Goal: Information Seeking & Learning: Learn about a topic

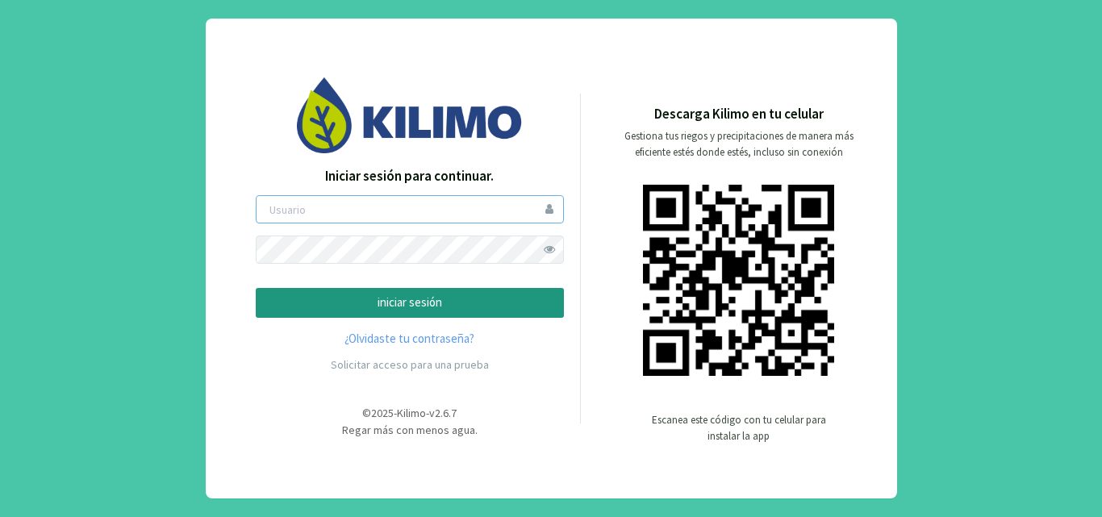
click at [395, 203] on input "email" at bounding box center [410, 209] width 308 height 28
type input "[EMAIL_ADDRESS][DOMAIN_NAME]"
click at [387, 312] on button "iniciar sesión" at bounding box center [410, 303] width 308 height 30
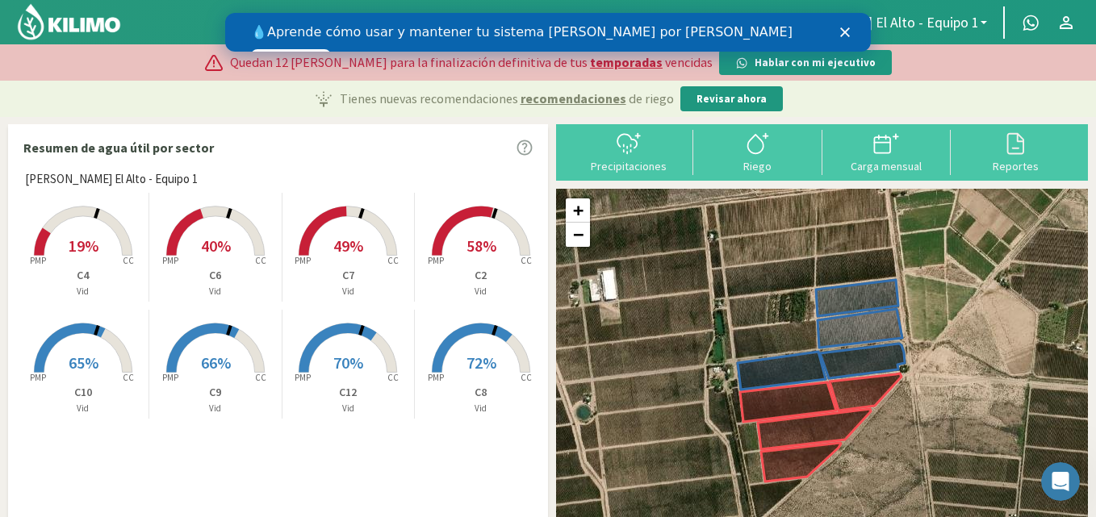
click at [843, 28] on icon "Cerrar" at bounding box center [845, 32] width 10 height 10
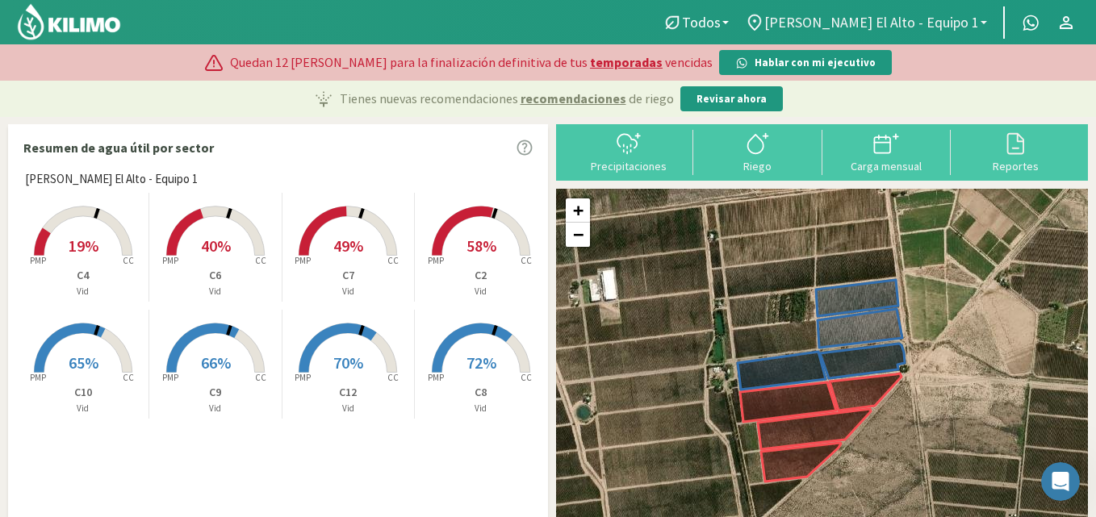
click at [908, 19] on span "[PERSON_NAME] El Alto - Equipo 1" at bounding box center [871, 22] width 215 height 17
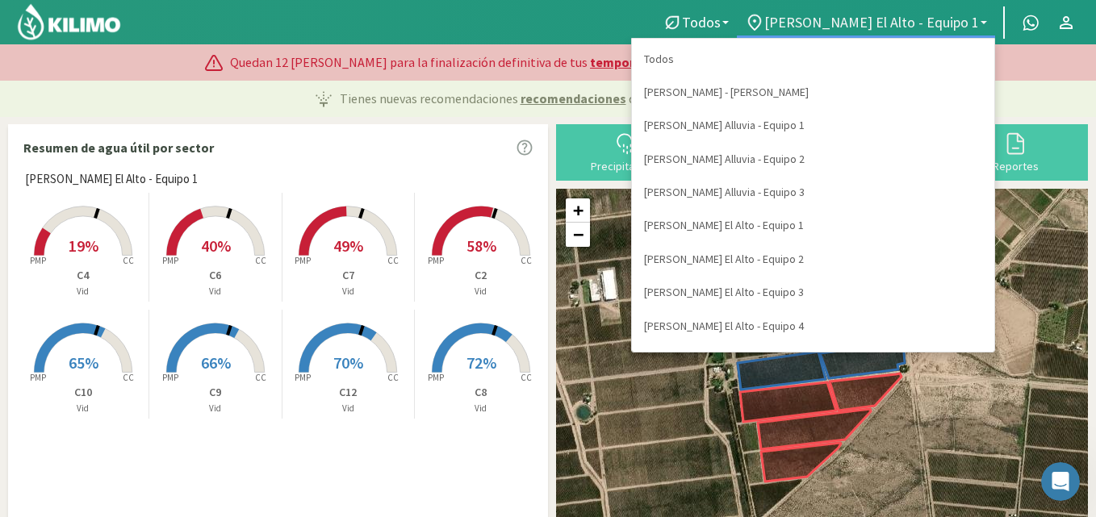
click at [977, 17] on span "[PERSON_NAME] El Alto - Equipo 1" at bounding box center [871, 22] width 215 height 17
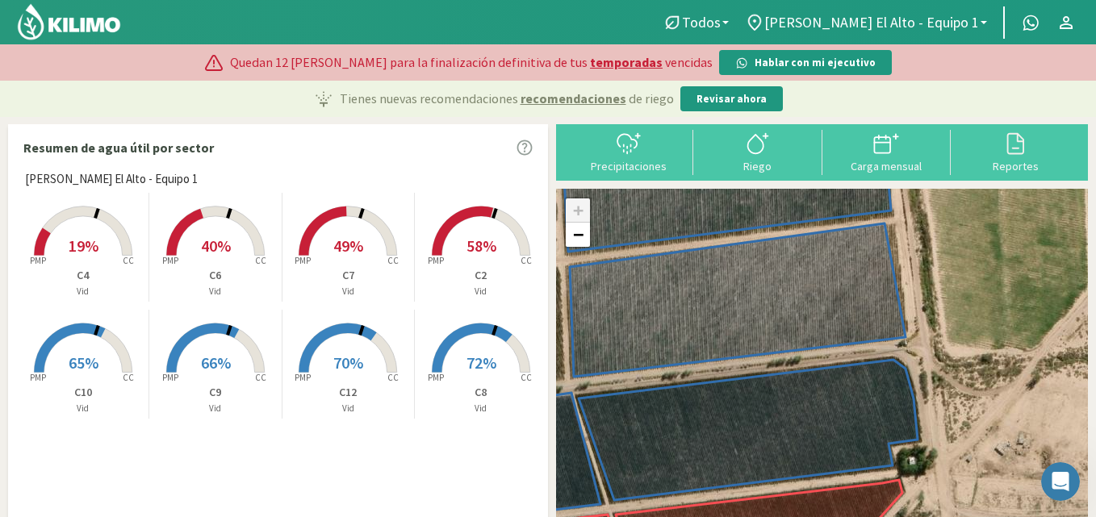
click at [88, 347] on rect at bounding box center [83, 374] width 129 height 129
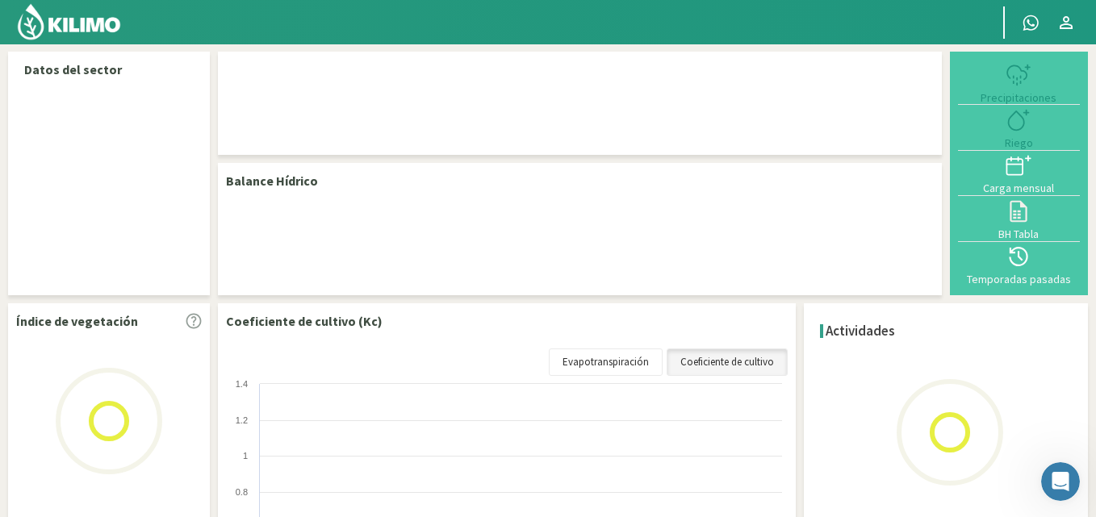
select select "4: Object"
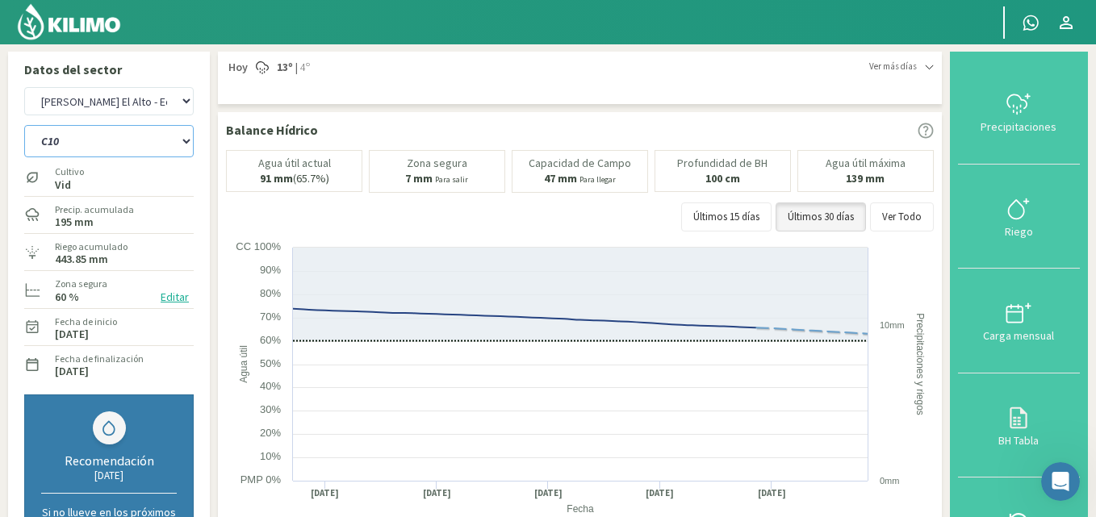
click at [111, 144] on select "C10 C12 C2 C4 C6 C7 C8 C9" at bounding box center [108, 141] width 169 height 32
click at [24, 125] on select "C10 C12 C2 C4 C6 C7 C8 C9" at bounding box center [108, 141] width 169 height 32
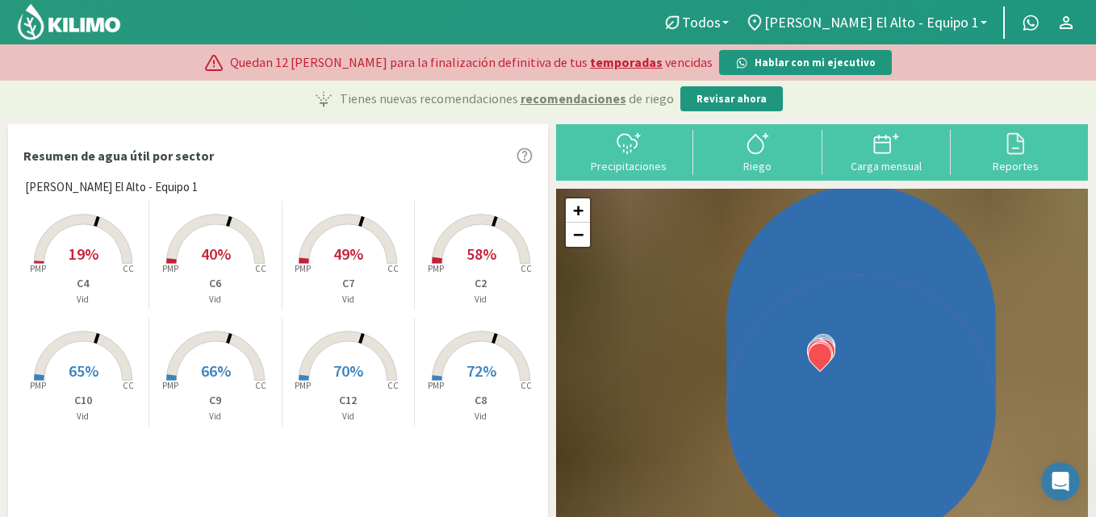
click at [928, 16] on span "[PERSON_NAME] El Alto - Equipo 1" at bounding box center [871, 22] width 215 height 17
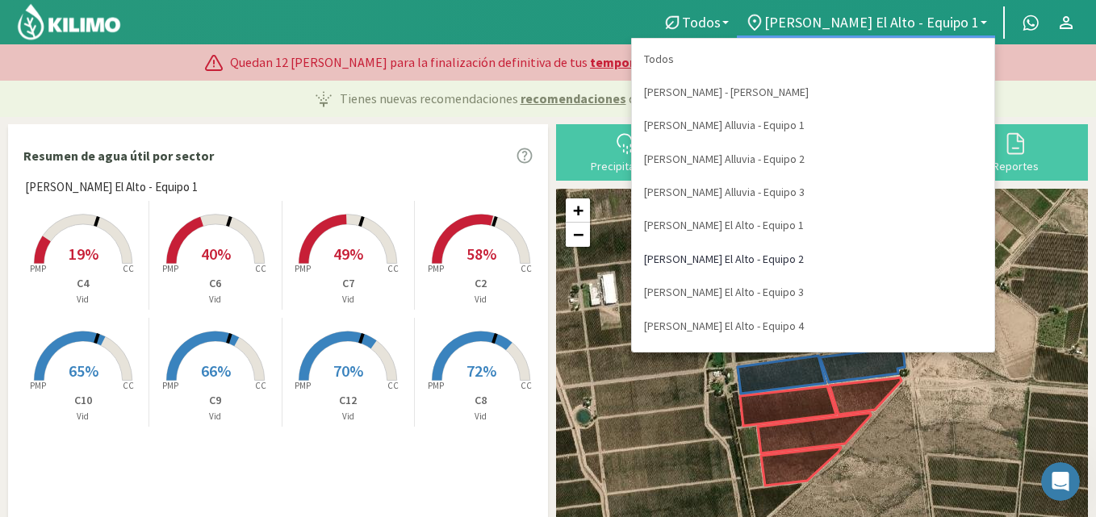
click at [922, 264] on link "[PERSON_NAME] El Alto - Equipo 2" at bounding box center [813, 259] width 362 height 33
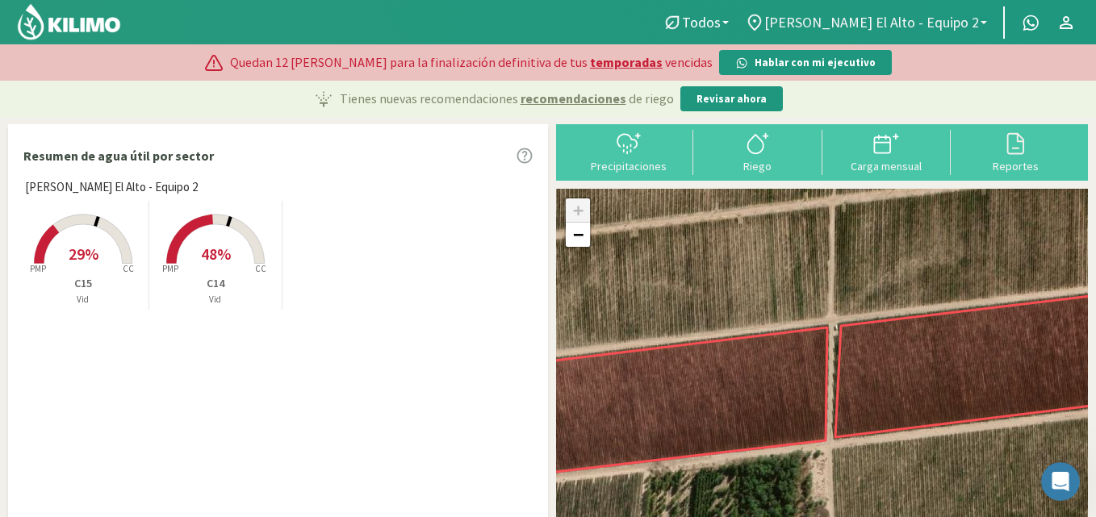
click at [975, 17] on span "[PERSON_NAME] El Alto - Equipo 2" at bounding box center [871, 22] width 215 height 17
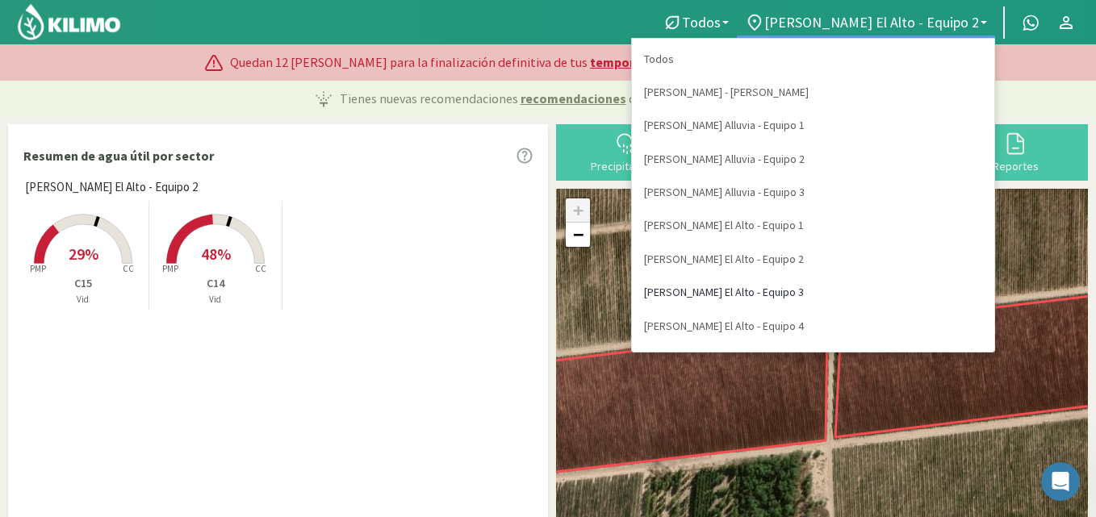
click at [923, 285] on link "[PERSON_NAME] El Alto - Equipo 3" at bounding box center [813, 292] width 362 height 33
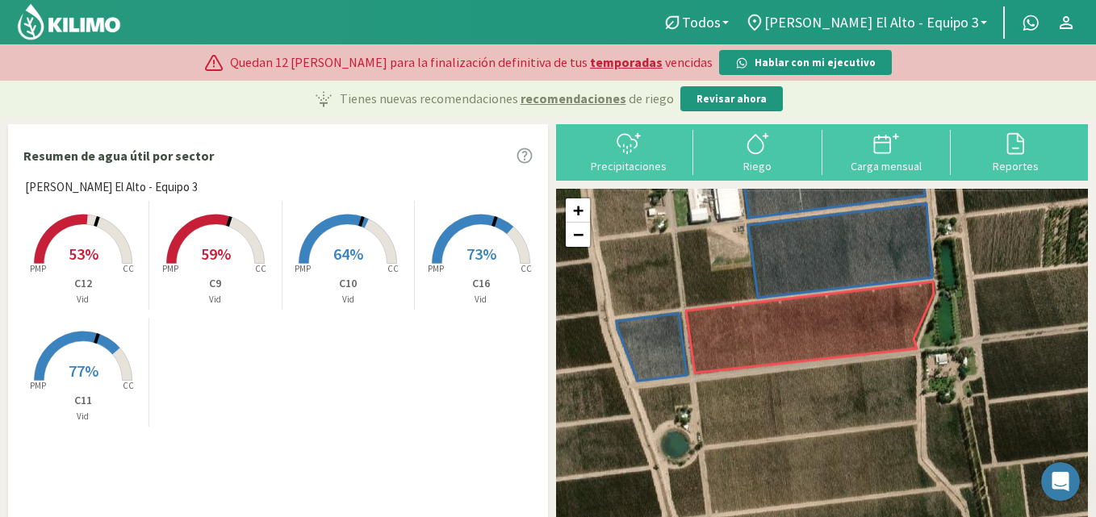
drag, startPoint x: 824, startPoint y: 463, endPoint x: 750, endPoint y: 294, distance: 185.0
click at [750, 294] on div "+ − Leaflet | © Esri" at bounding box center [822, 384] width 532 height 390
click at [961, 19] on span "[PERSON_NAME] El Alto - Equipo 3" at bounding box center [871, 22] width 215 height 17
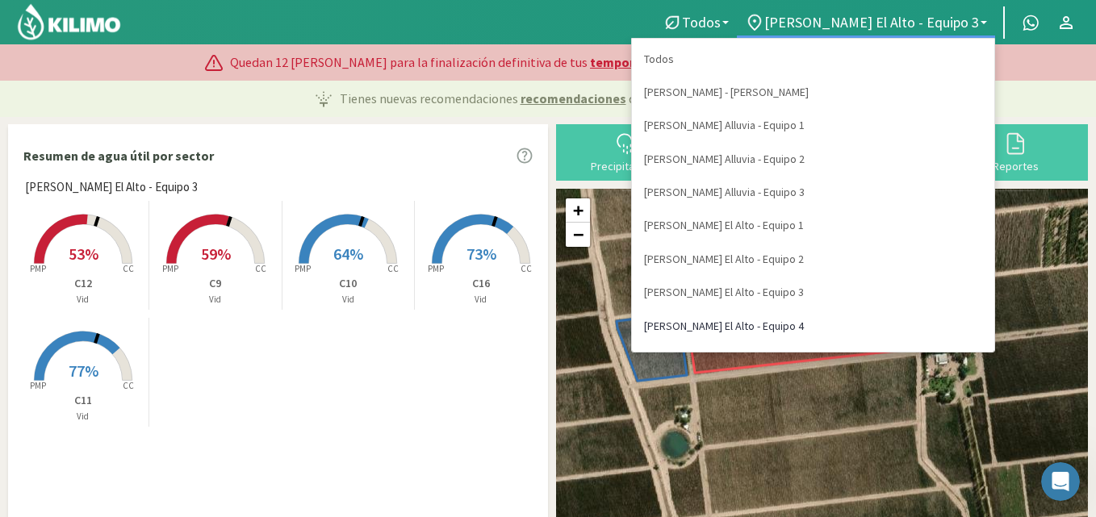
click at [913, 326] on link "[PERSON_NAME] El Alto - Equipo 4" at bounding box center [813, 326] width 362 height 33
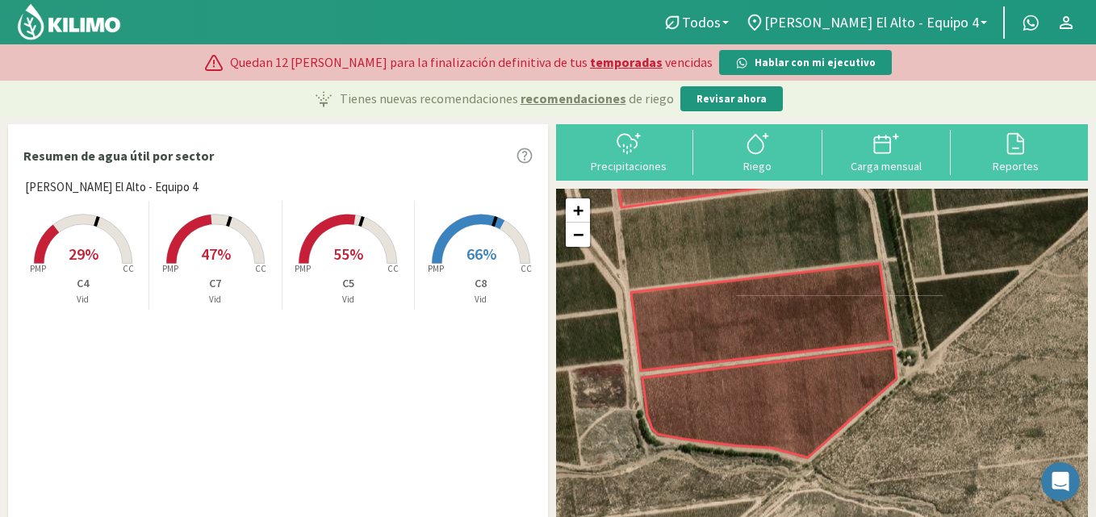
drag, startPoint x: 800, startPoint y: 401, endPoint x: 720, endPoint y: 261, distance: 160.9
click at [720, 261] on div "+ − Leaflet | © Esri" at bounding box center [822, 384] width 532 height 390
click at [69, 246] on span "29%" at bounding box center [84, 254] width 30 height 20
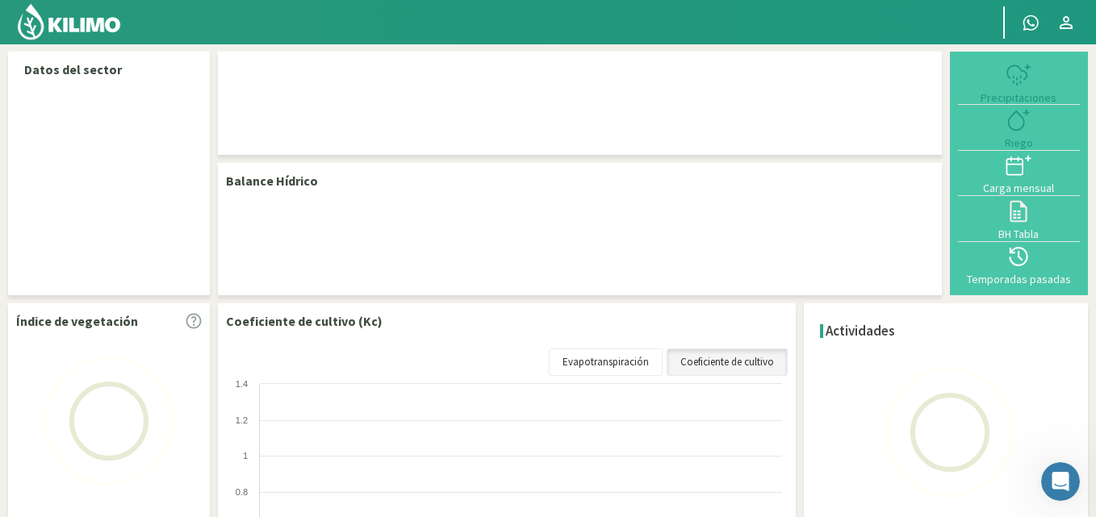
select select "7: Object"
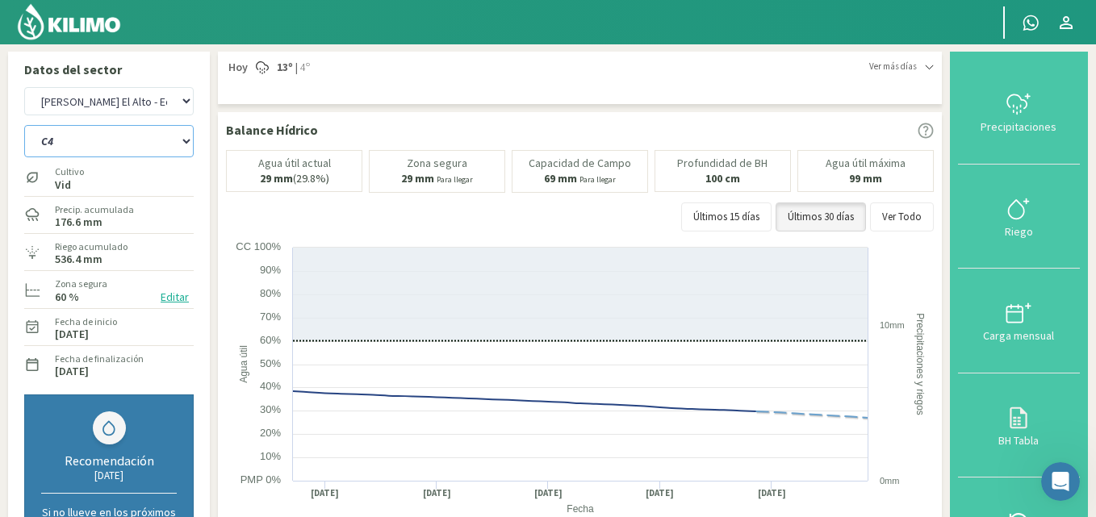
click at [177, 140] on select "C4 C5 C7 C8" at bounding box center [108, 141] width 169 height 32
click at [180, 103] on select "[PERSON_NAME] - [PERSON_NAME] [PERSON_NAME] 1 [PERSON_NAME] Alluvia - Equipo 2 …" at bounding box center [108, 101] width 169 height 28
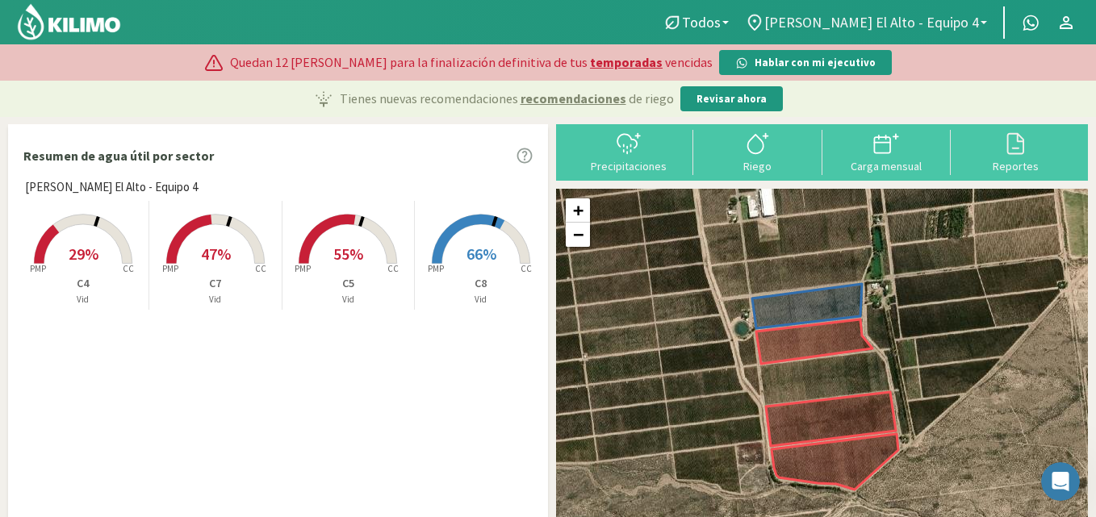
click at [986, 16] on link "[PERSON_NAME] El Alto - Equipo 4" at bounding box center [866, 22] width 258 height 31
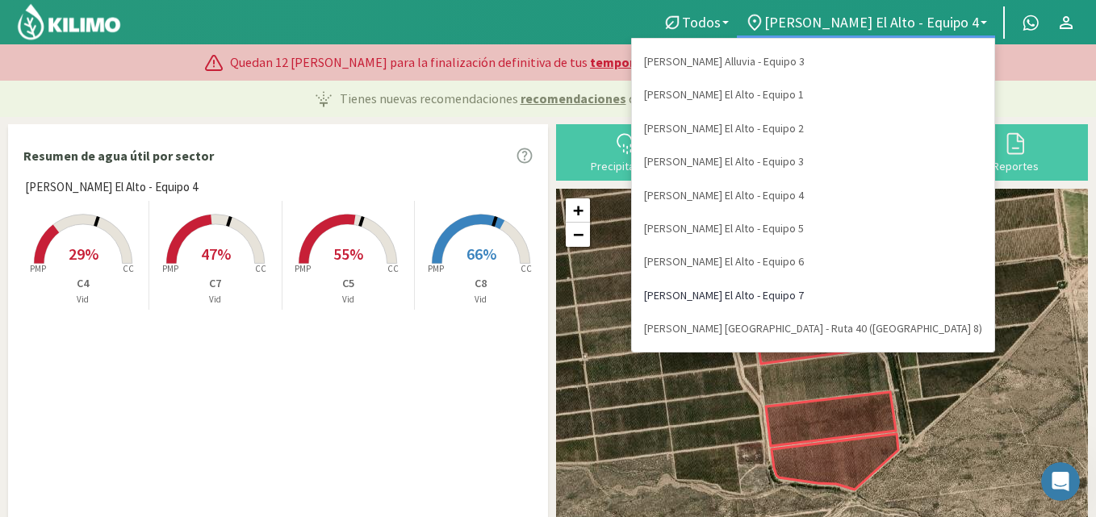
scroll to position [162, 0]
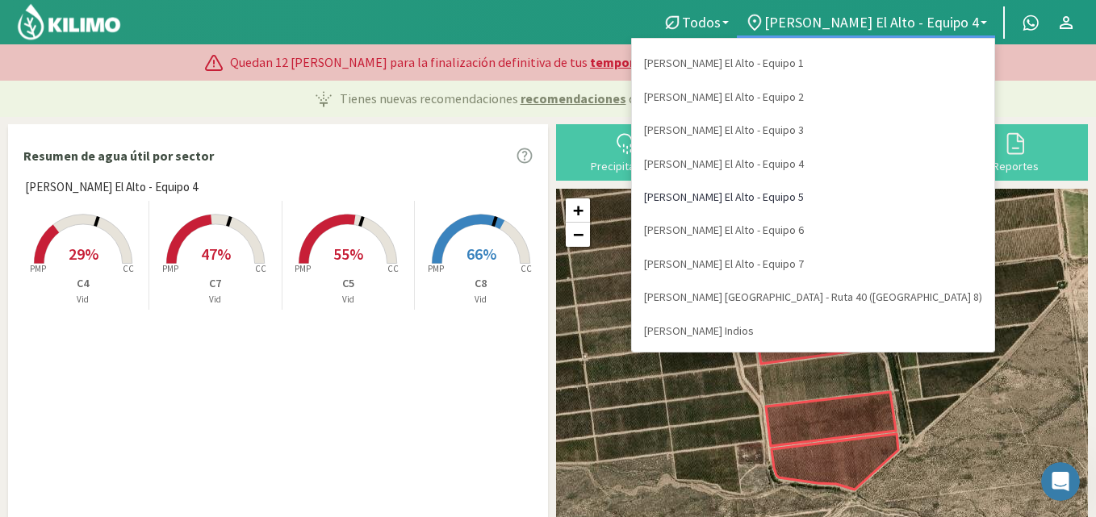
click at [919, 195] on link "[PERSON_NAME] El Alto - Equipo 5" at bounding box center [813, 197] width 362 height 33
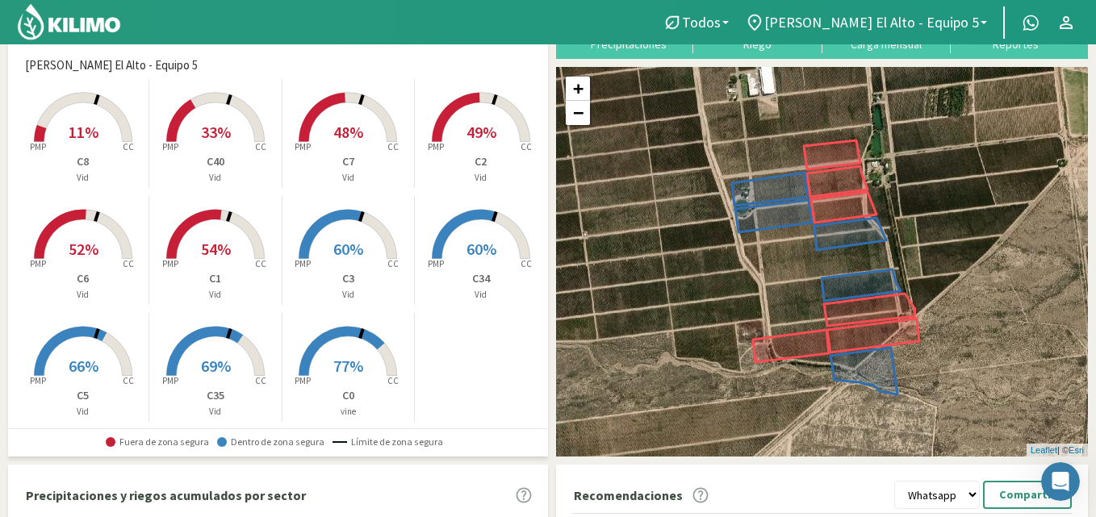
scroll to position [115, 0]
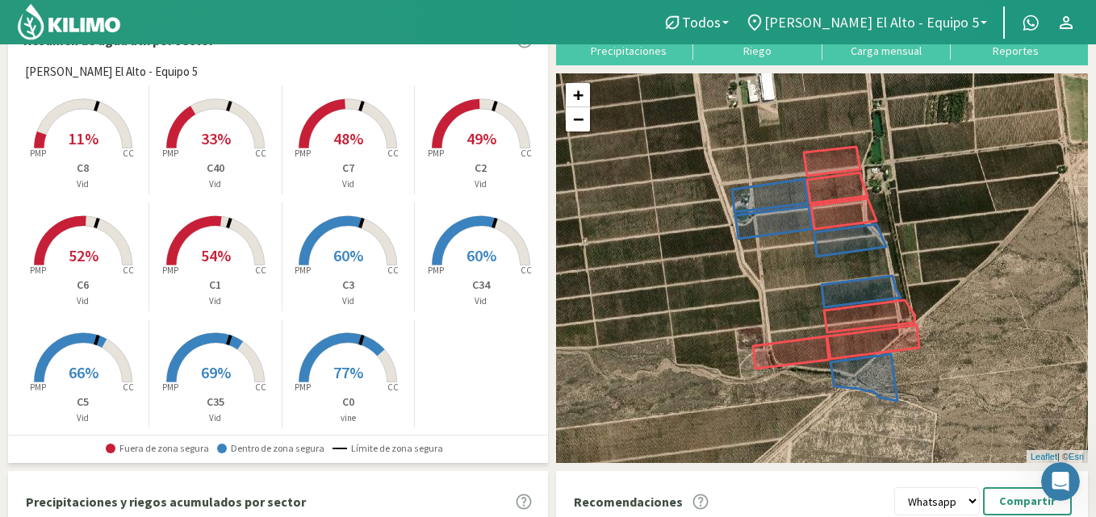
click at [984, 16] on link "[PERSON_NAME] El Alto - Equipo 5" at bounding box center [866, 22] width 258 height 31
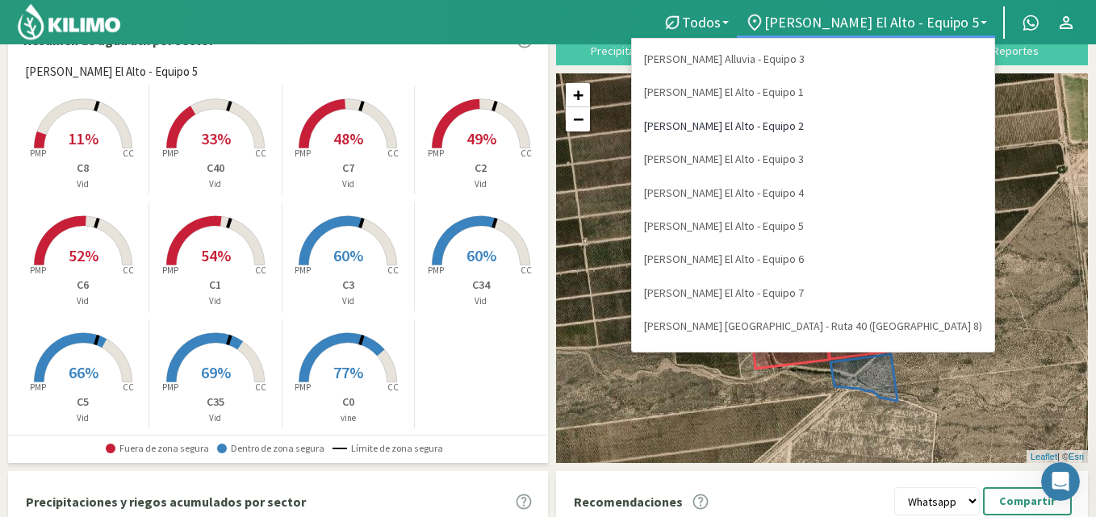
scroll to position [162, 0]
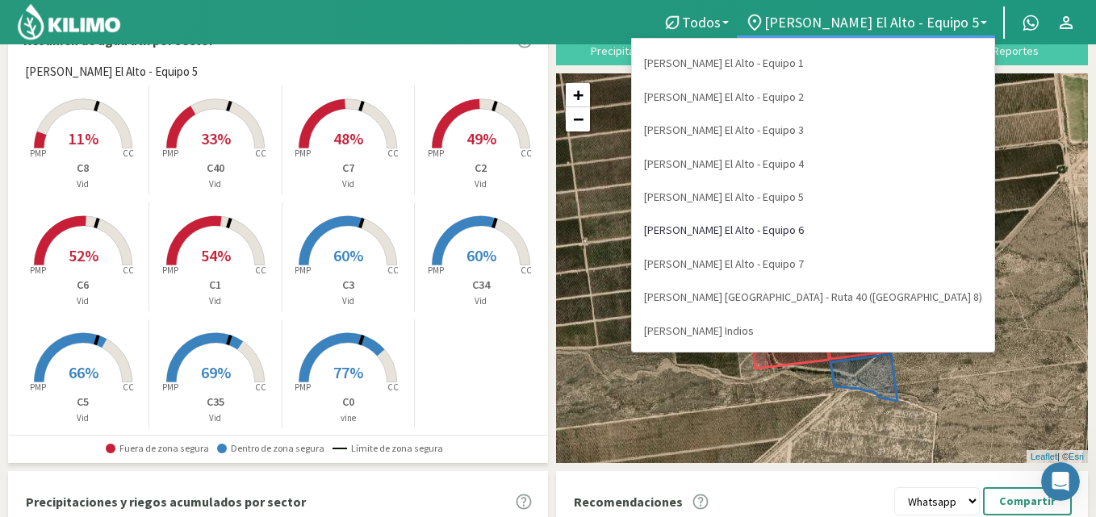
click at [880, 232] on link "[PERSON_NAME] El Alto - Equipo 6" at bounding box center [813, 230] width 362 height 33
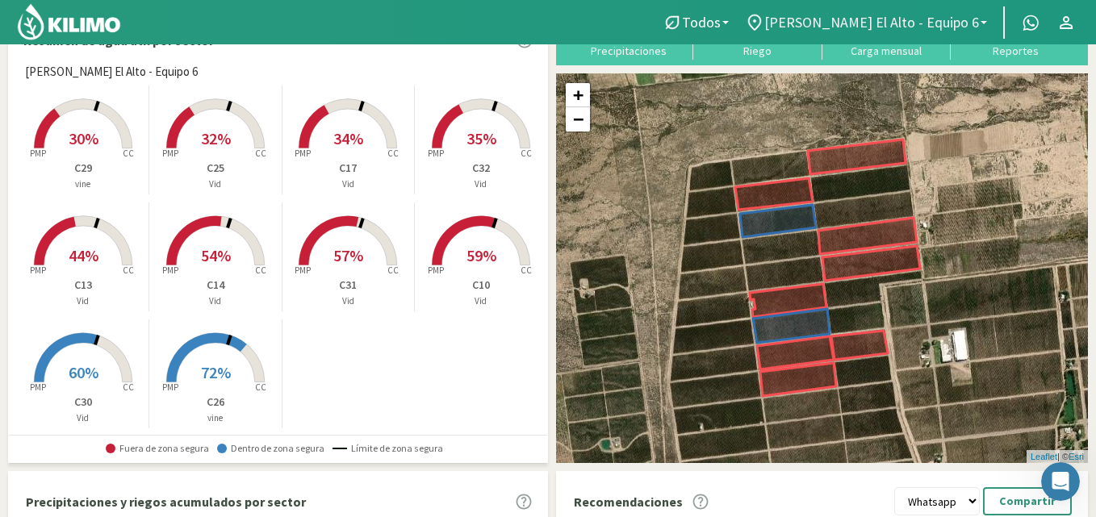
drag, startPoint x: 984, startPoint y: 19, endPoint x: 993, endPoint y: 26, distance: 11.0
click at [992, 23] on link "[PERSON_NAME] El Alto - Equipo 6" at bounding box center [866, 22] width 258 height 31
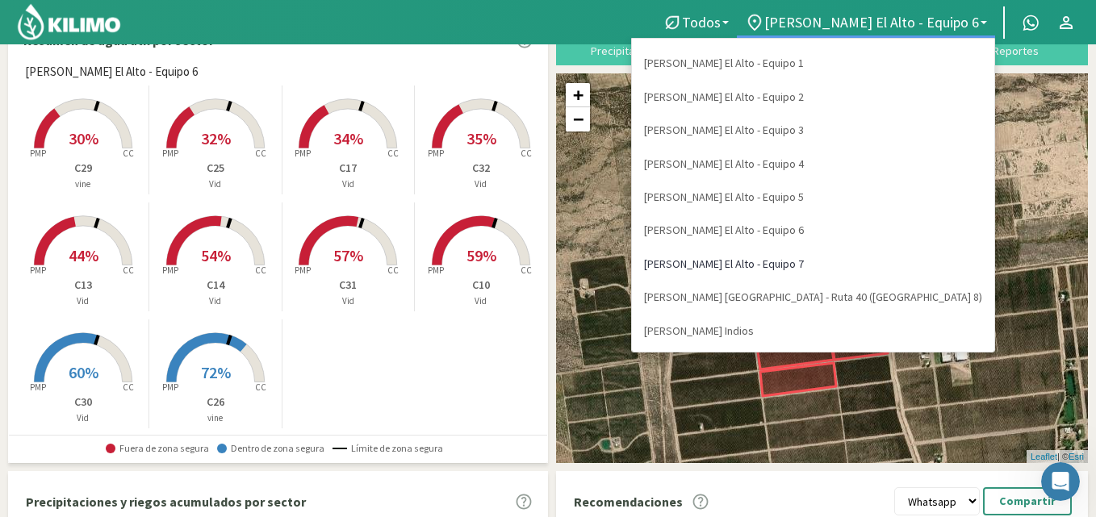
click at [881, 266] on link "[PERSON_NAME] El Alto - Equipo 7" at bounding box center [813, 264] width 362 height 33
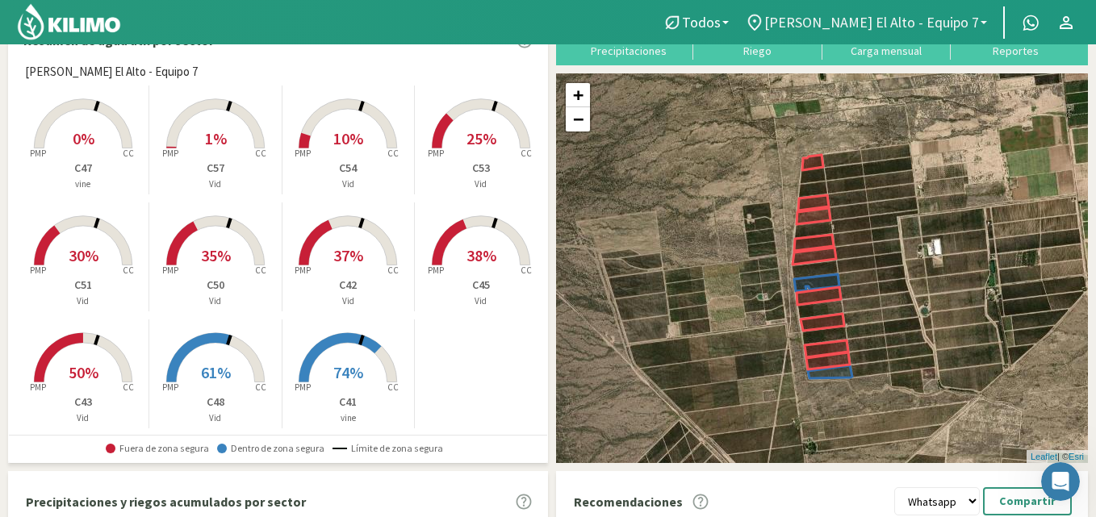
click at [972, 16] on span "[PERSON_NAME] El Alto - Equipo 7" at bounding box center [871, 22] width 215 height 17
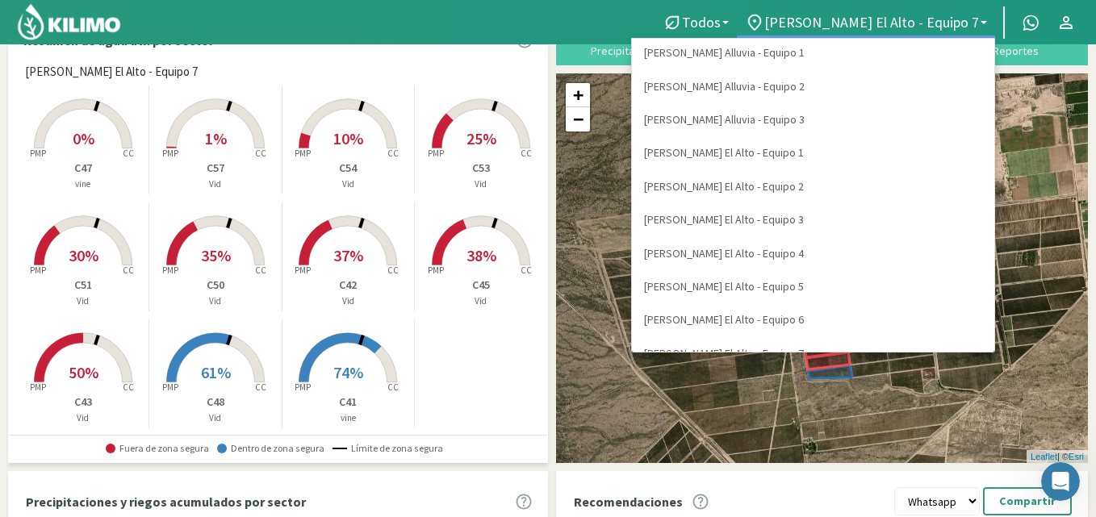
scroll to position [85, 0]
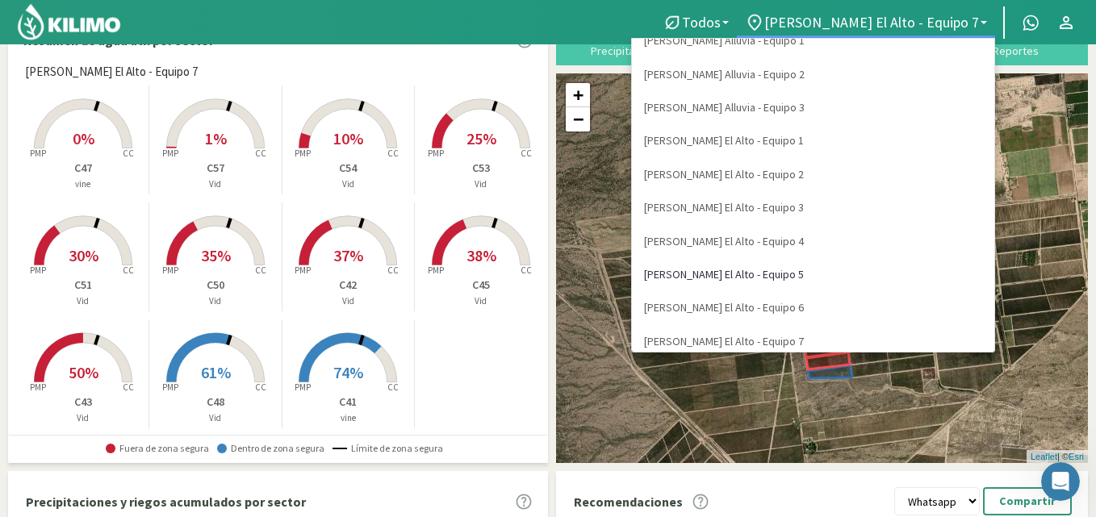
click at [901, 272] on link "[PERSON_NAME] El Alto - Equipo 5" at bounding box center [813, 274] width 362 height 33
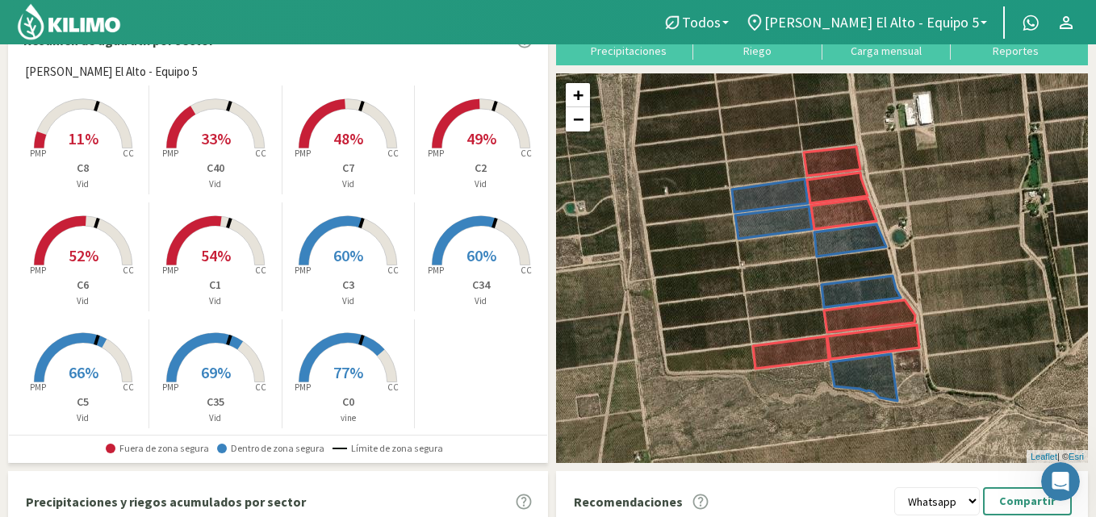
click at [81, 266] on rect at bounding box center [83, 267] width 129 height 129
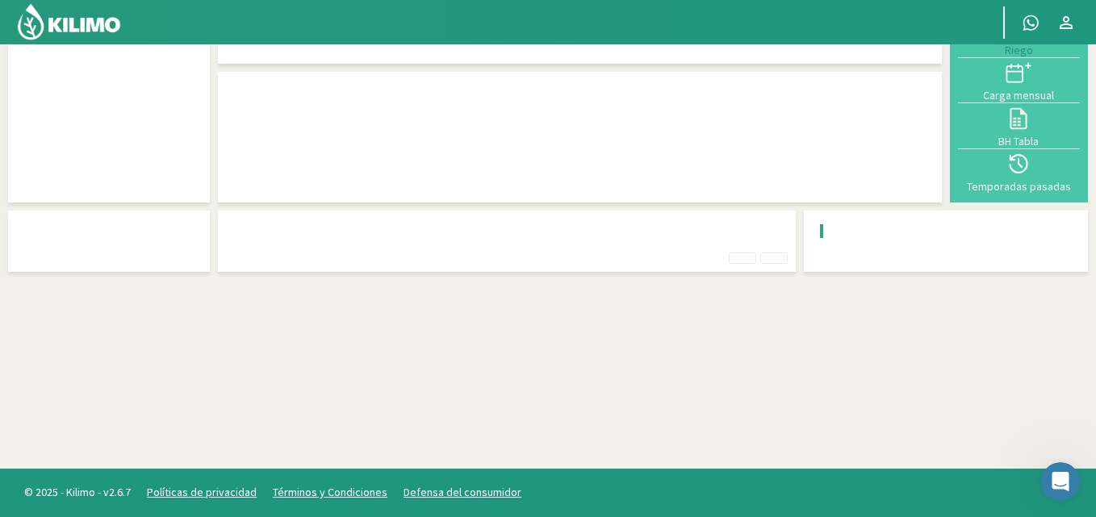
scroll to position [43, 0]
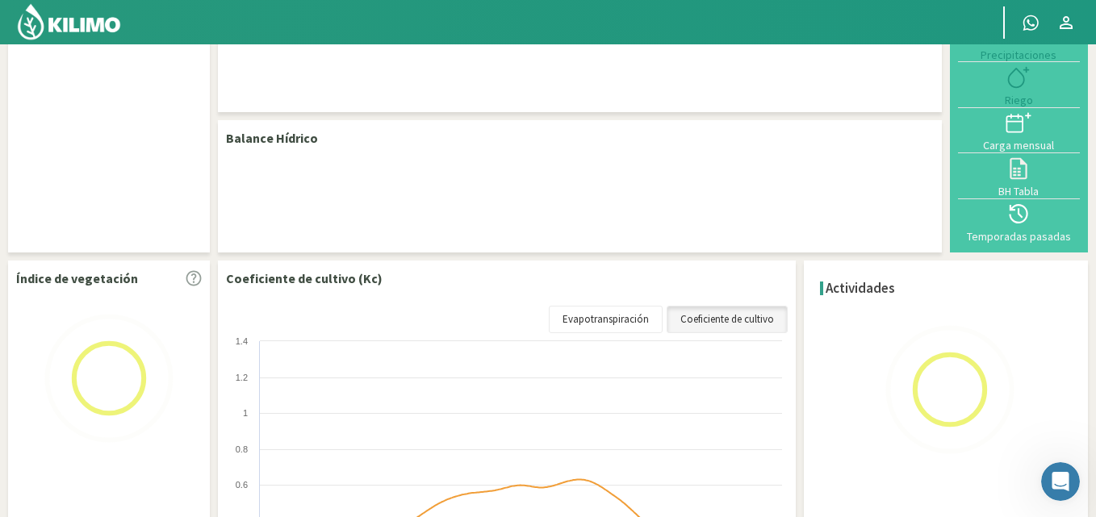
select select "8: Object"
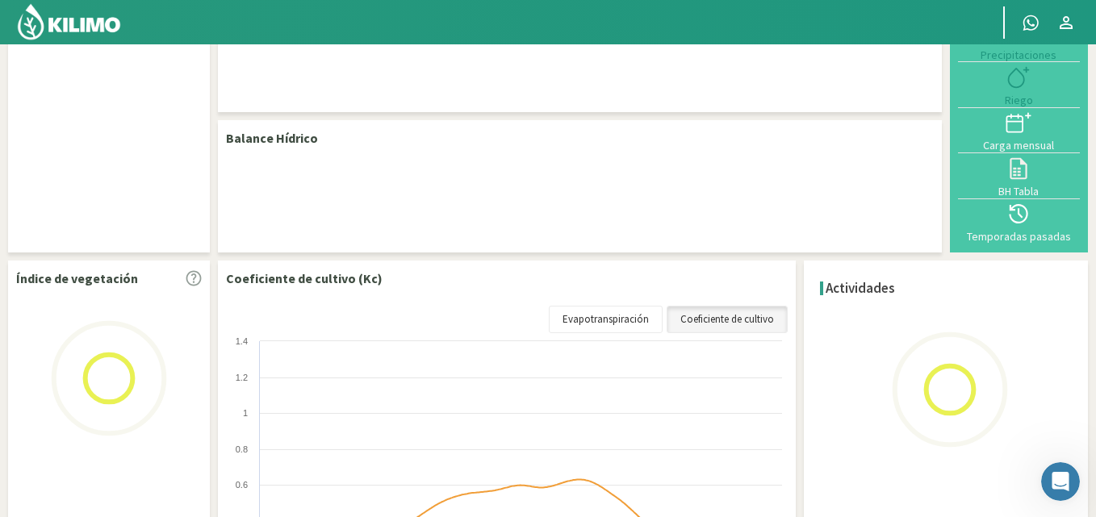
select select "8: Object"
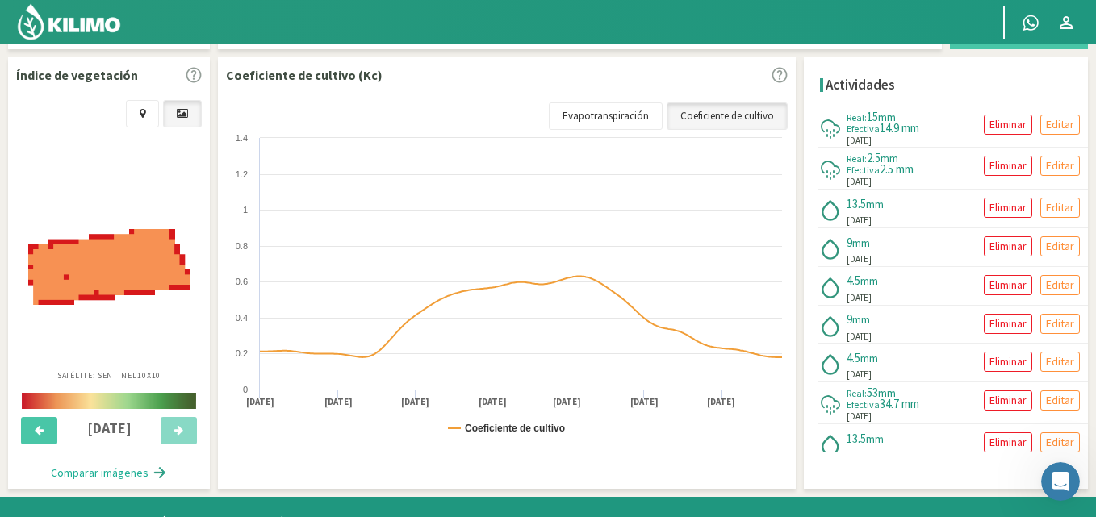
scroll to position [0, 0]
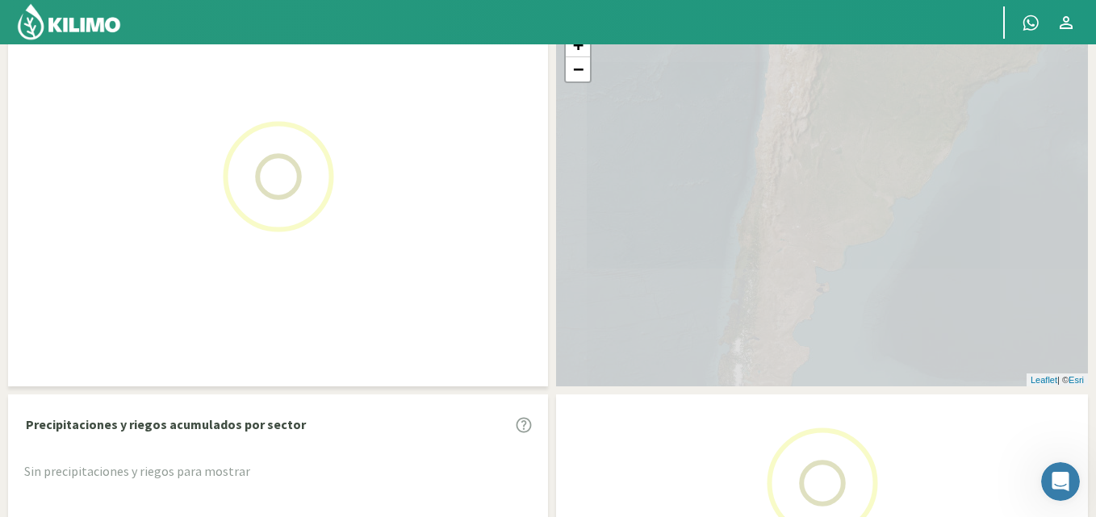
scroll to position [188, 0]
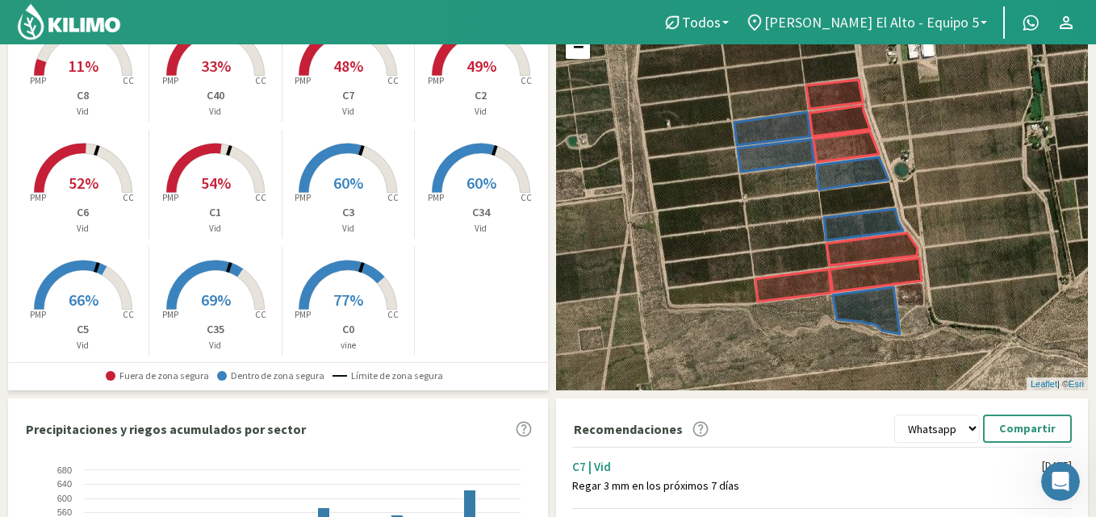
click at [975, 19] on span "[PERSON_NAME] El Alto - Equipo 5" at bounding box center [871, 22] width 215 height 17
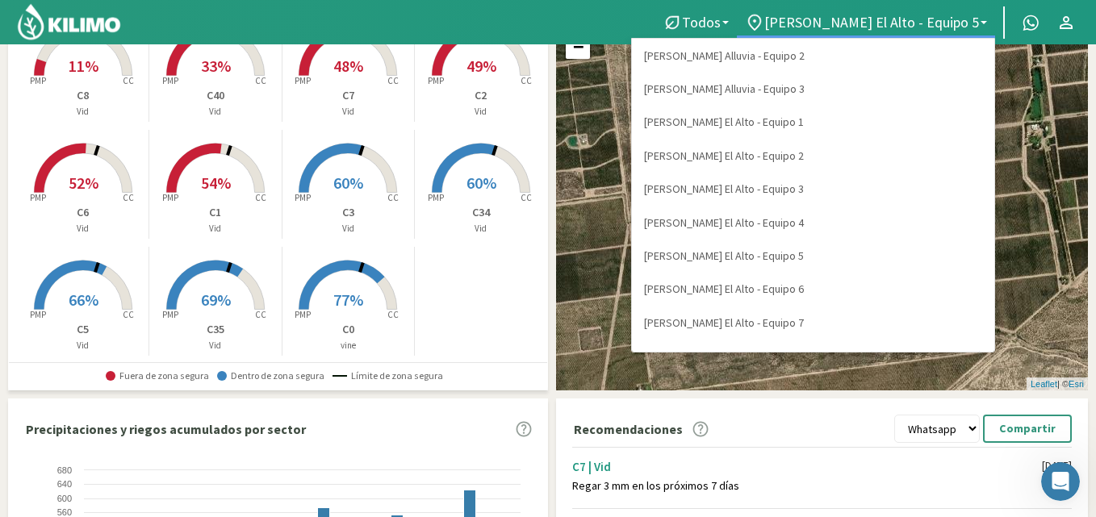
scroll to position [119, 0]
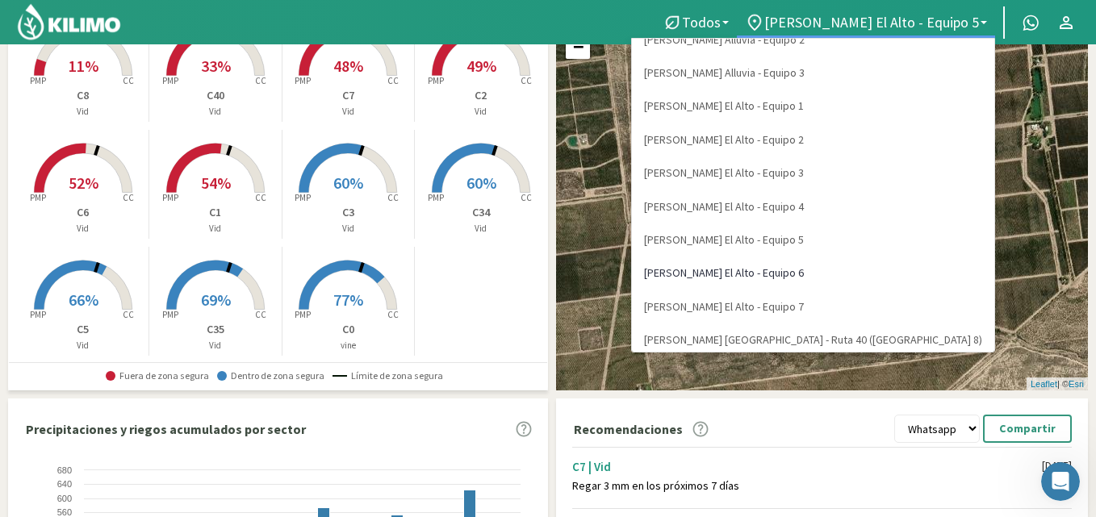
click at [880, 278] on link "[PERSON_NAME] El Alto - Equipo 6" at bounding box center [813, 273] width 362 height 33
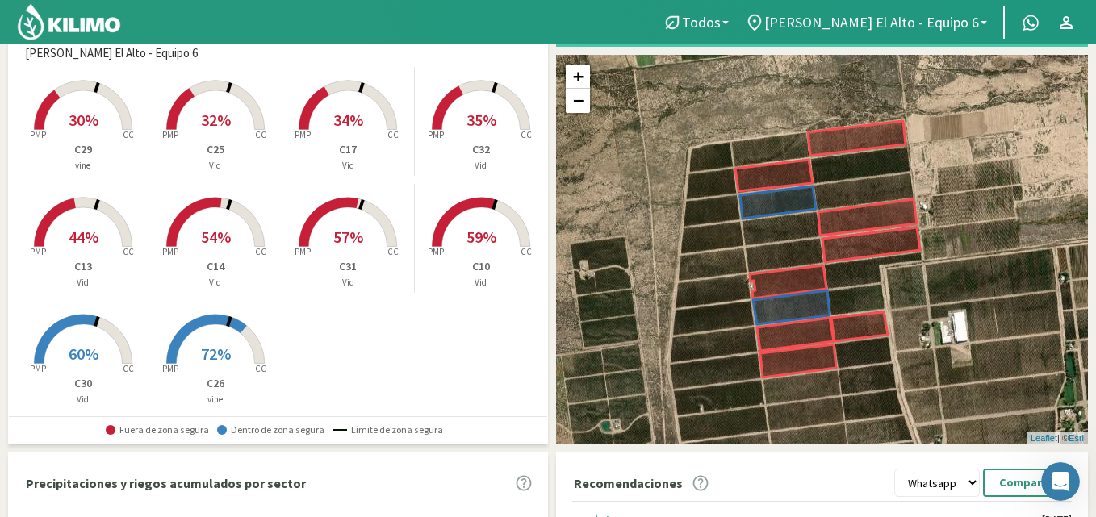
scroll to position [126, 0]
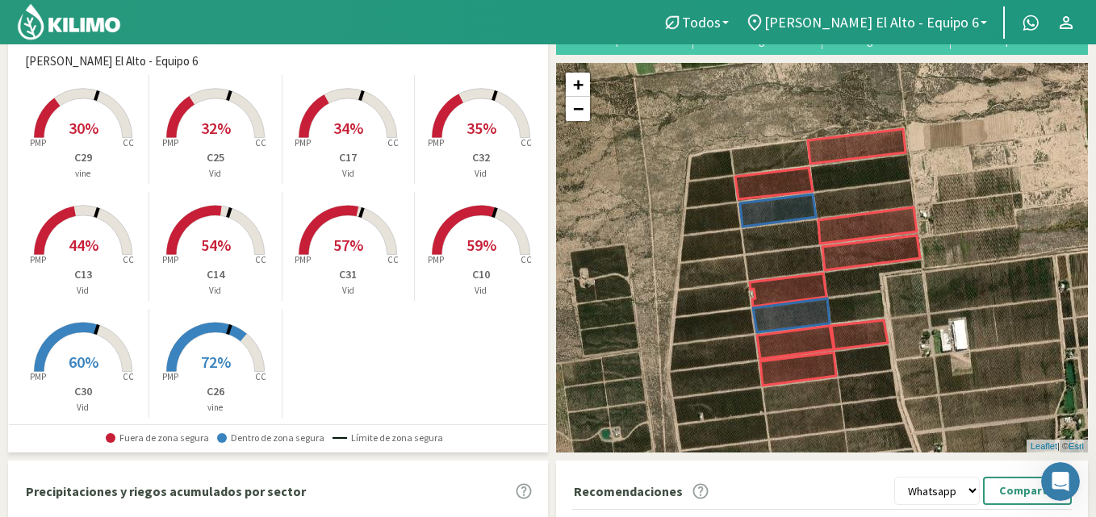
click at [237, 360] on rect at bounding box center [215, 373] width 129 height 129
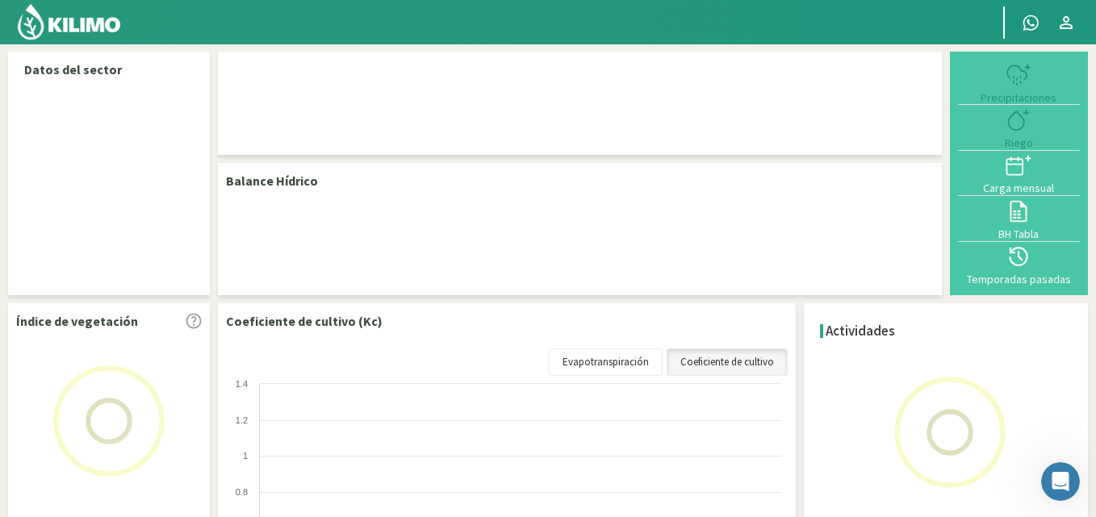
select select "9: Object"
select select "5: Object"
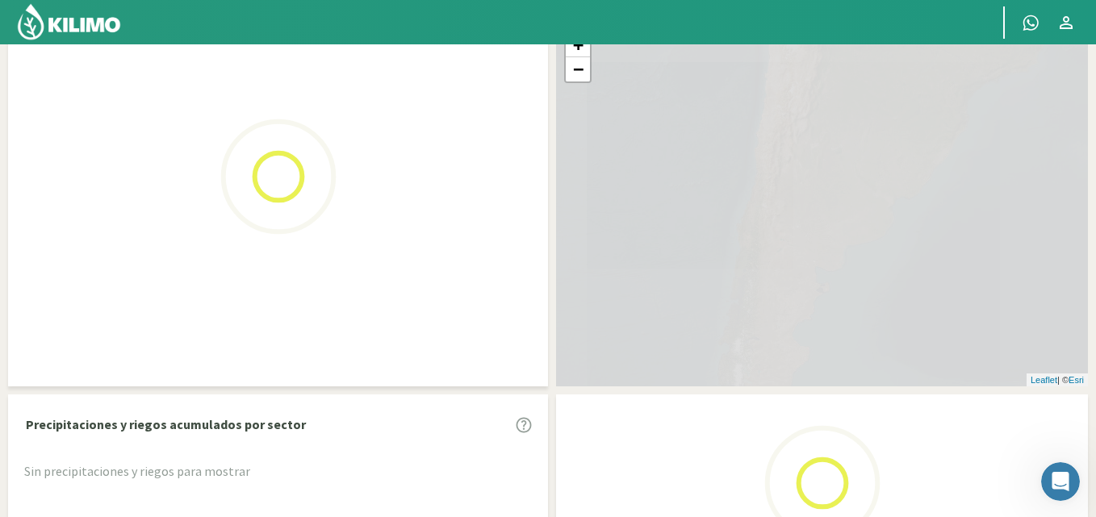
scroll to position [199, 0]
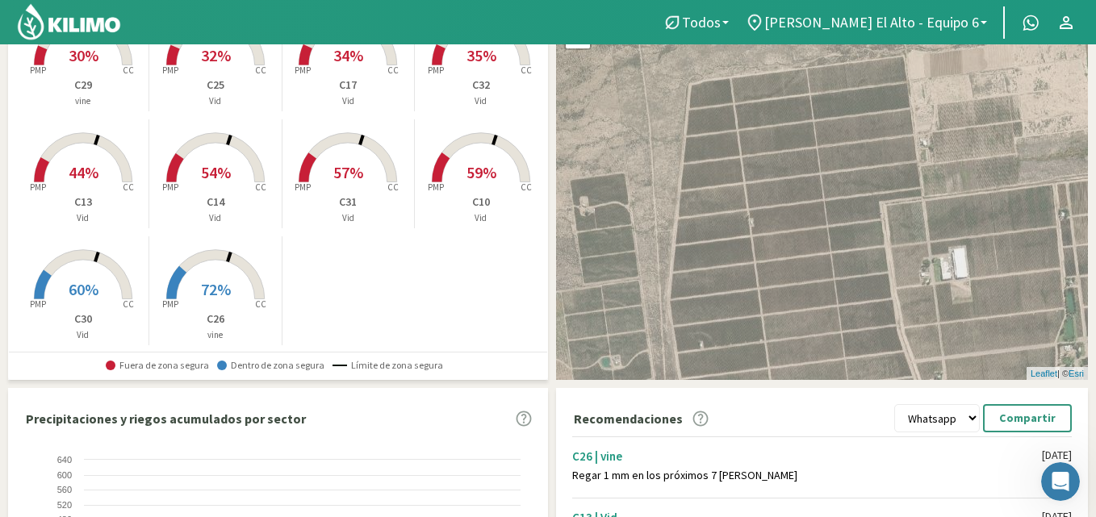
click at [936, 30] on span "[PERSON_NAME] El Alto - Equipo 6" at bounding box center [871, 22] width 215 height 17
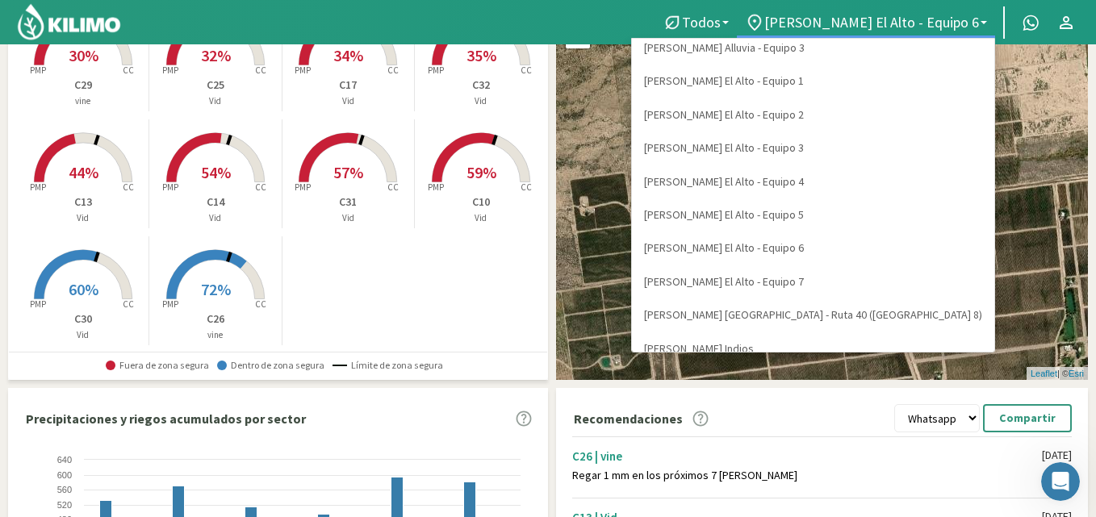
scroll to position [151, 0]
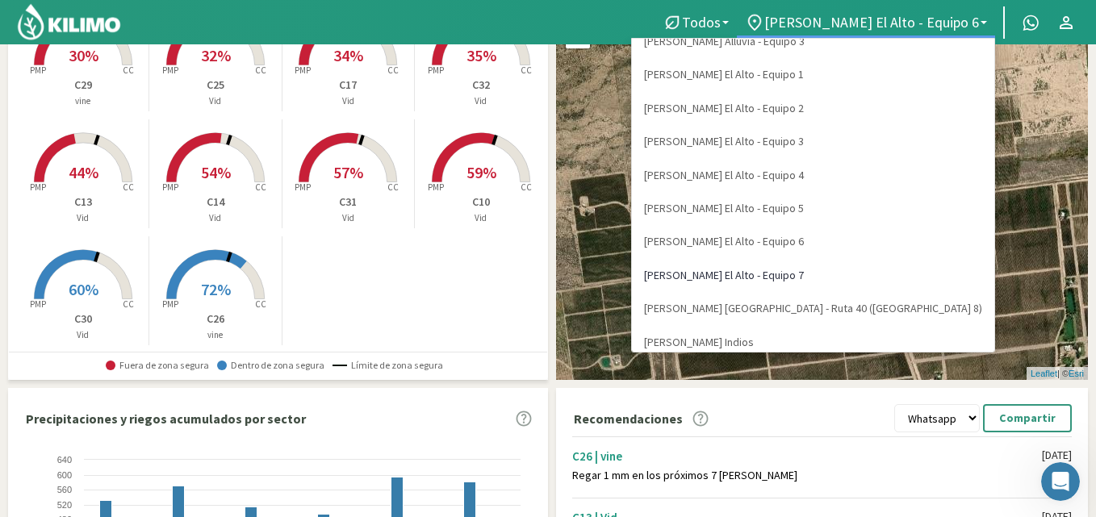
click at [922, 280] on link "[PERSON_NAME] El Alto - Equipo 7" at bounding box center [813, 275] width 362 height 33
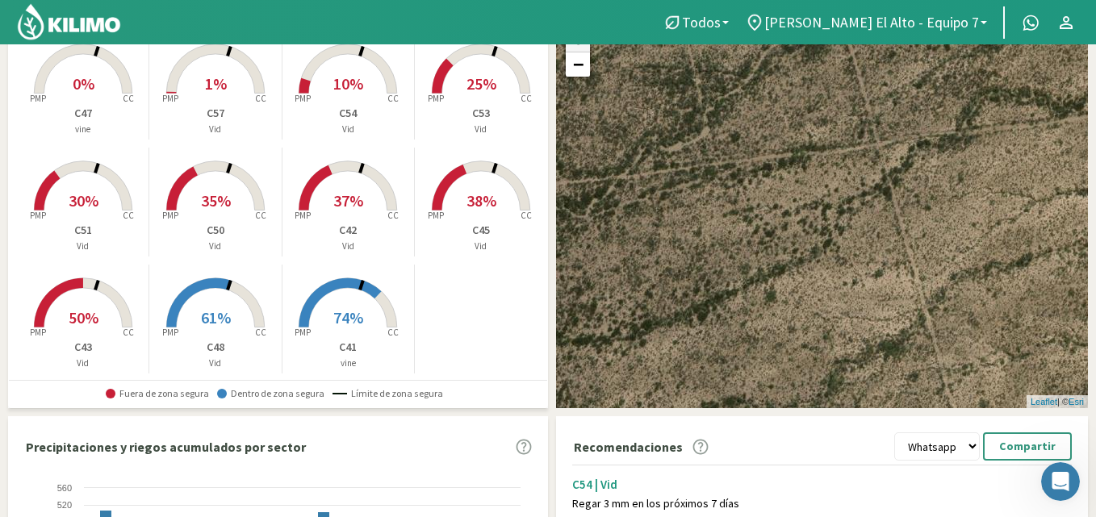
scroll to position [156, 0]
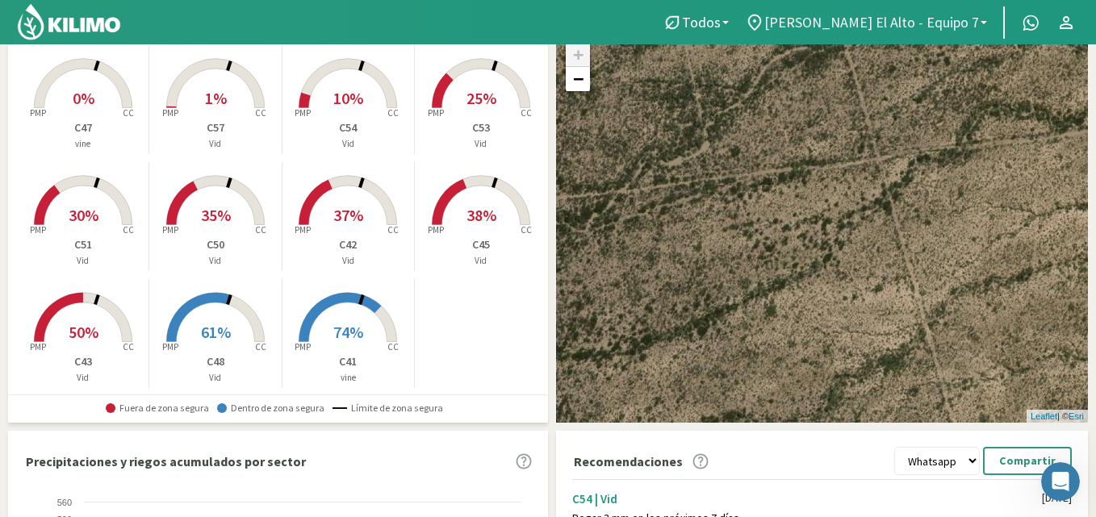
click at [967, 28] on span "[PERSON_NAME] El Alto - Equipo 7" at bounding box center [871, 22] width 215 height 17
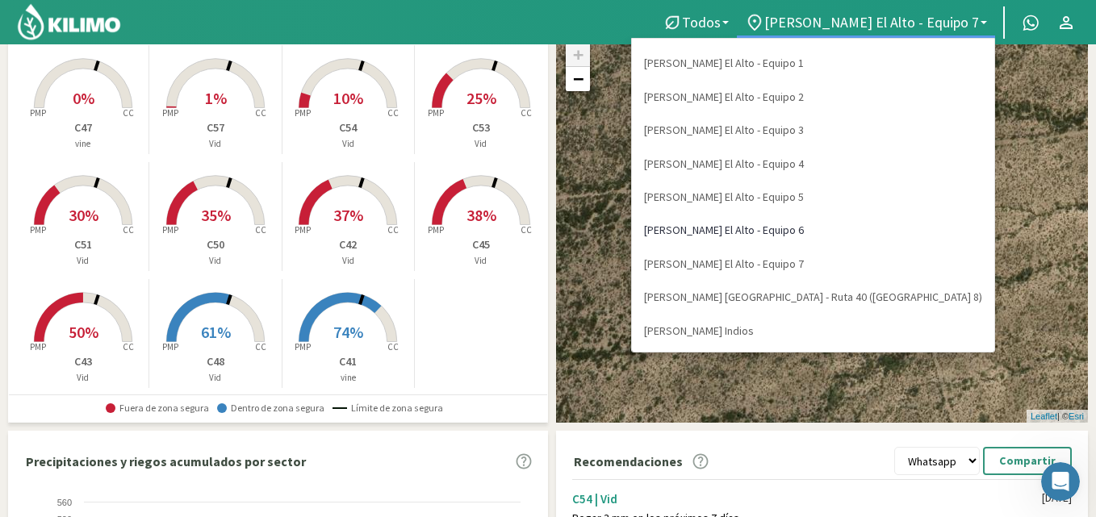
scroll to position [533, 0]
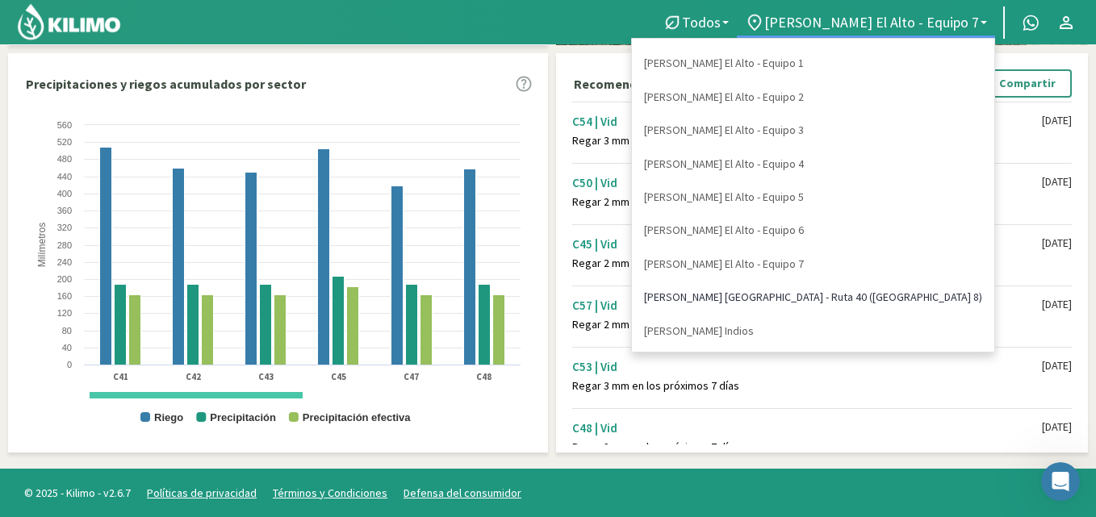
click at [882, 301] on link "[PERSON_NAME] [GEOGRAPHIC_DATA] - Ruta 40 ([GEOGRAPHIC_DATA] 8)" at bounding box center [813, 297] width 362 height 33
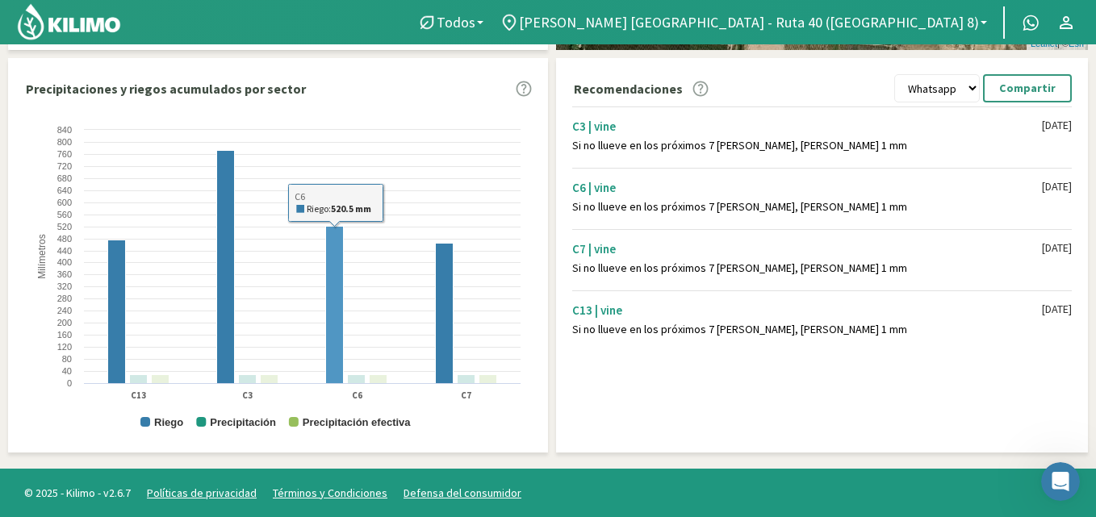
scroll to position [0, 0]
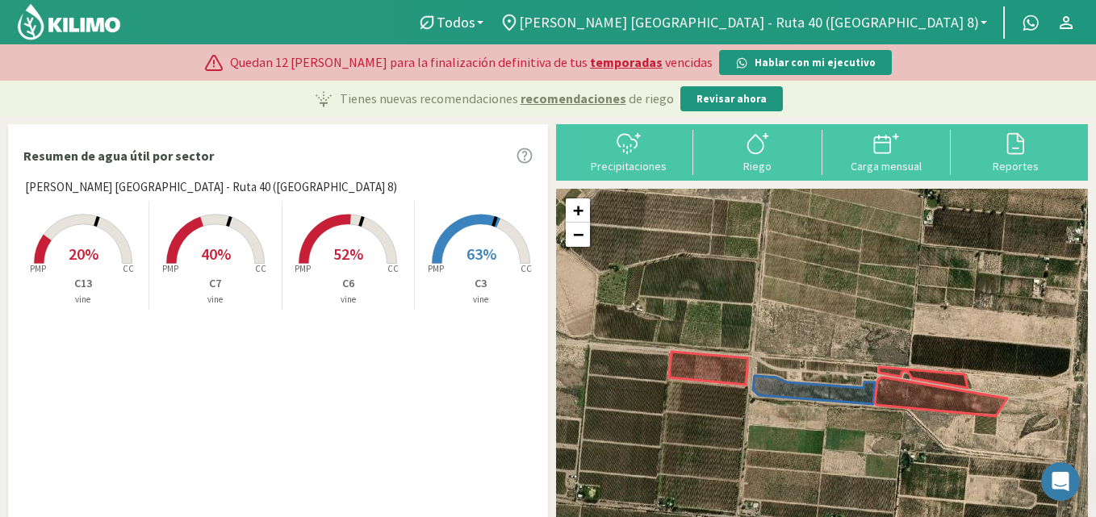
click at [912, 11] on link "[PERSON_NAME] [GEOGRAPHIC_DATA] - Ruta 40 ([GEOGRAPHIC_DATA] 8)" at bounding box center [743, 22] width 504 height 31
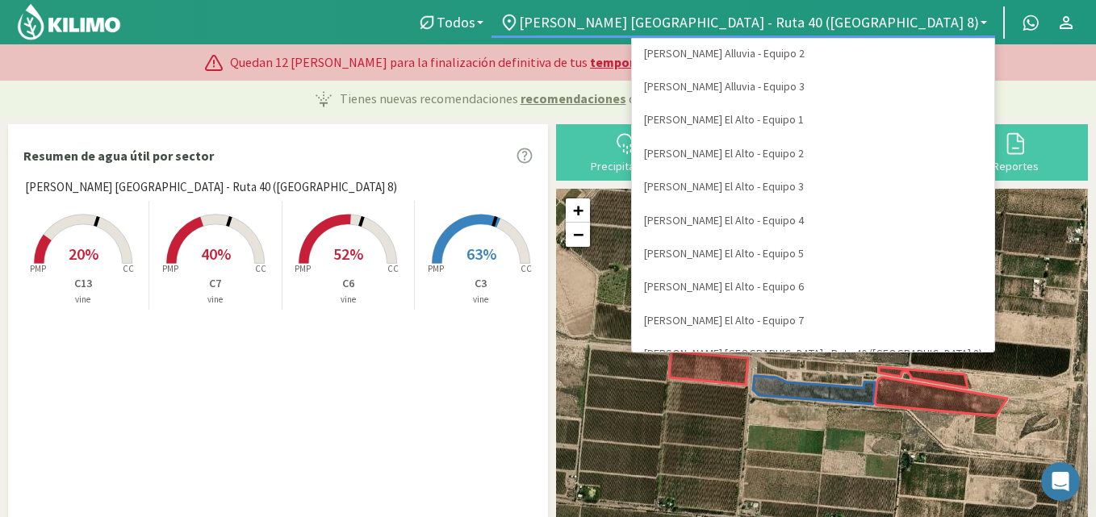
scroll to position [108, 0]
click at [880, 288] on link "[PERSON_NAME] El Alto - Equipo 6" at bounding box center [813, 284] width 362 height 33
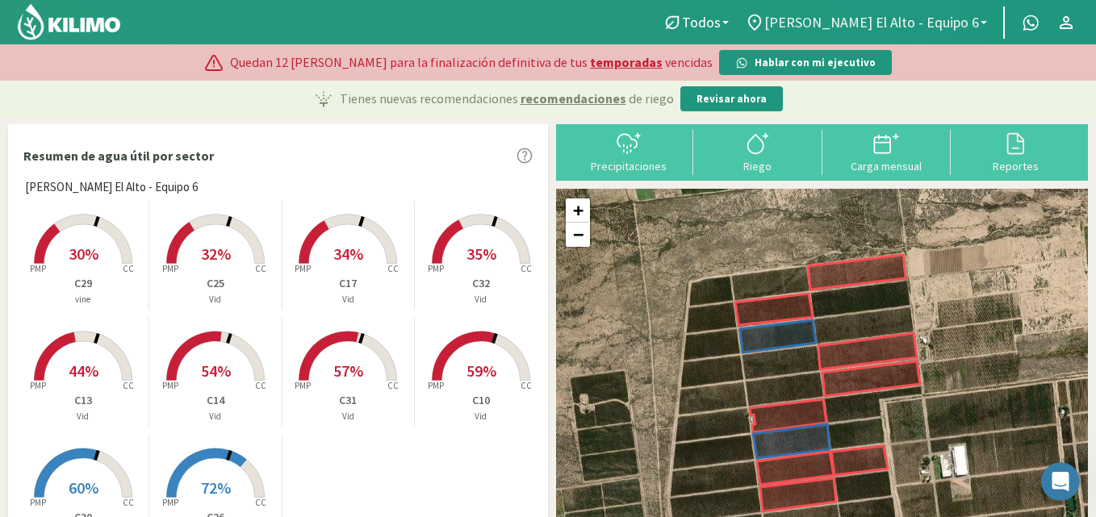
click at [984, 14] on link "[PERSON_NAME] El Alto - Equipo 6" at bounding box center [866, 22] width 258 height 31
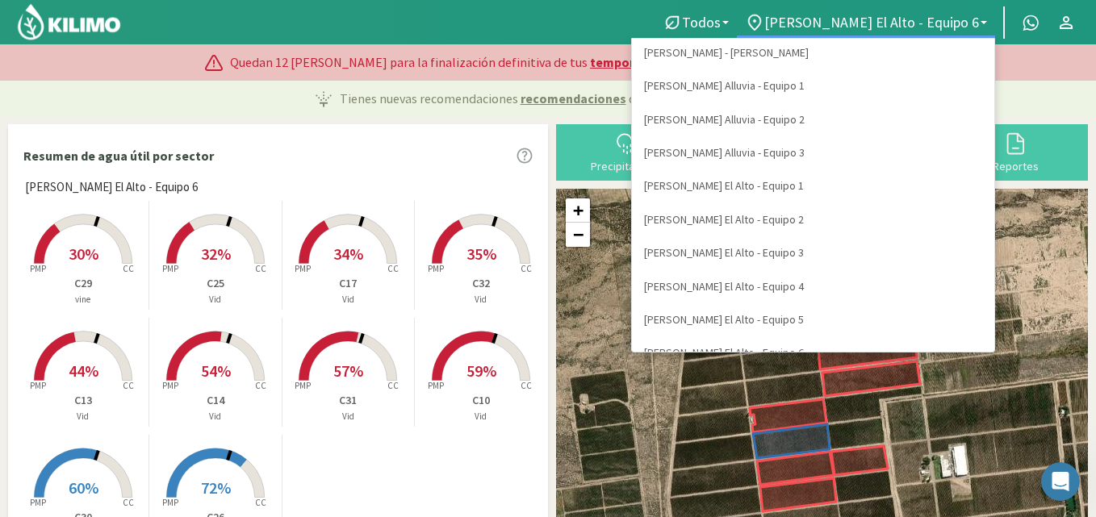
scroll to position [68, 0]
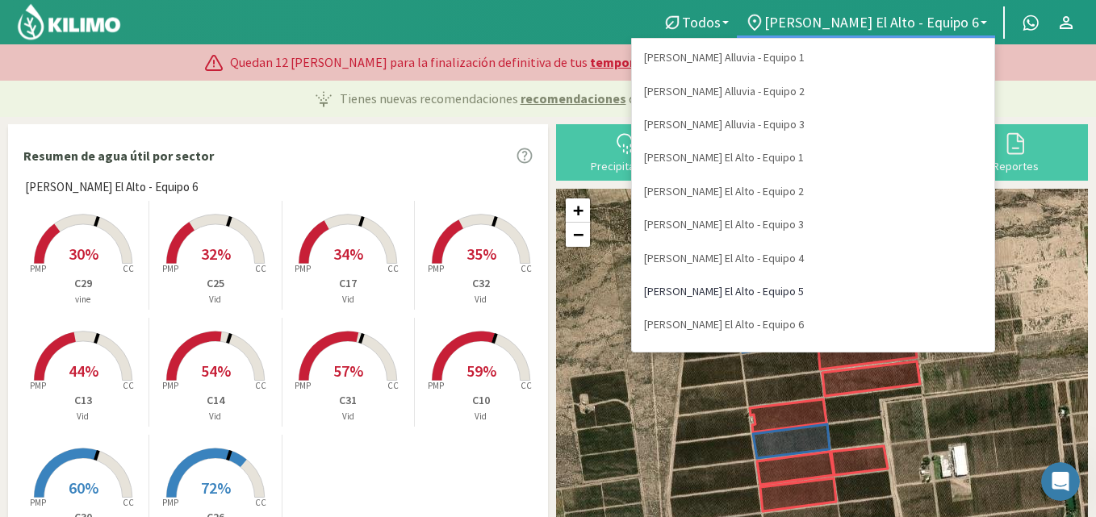
click at [896, 291] on link "[PERSON_NAME] El Alto - Equipo 5" at bounding box center [813, 291] width 362 height 33
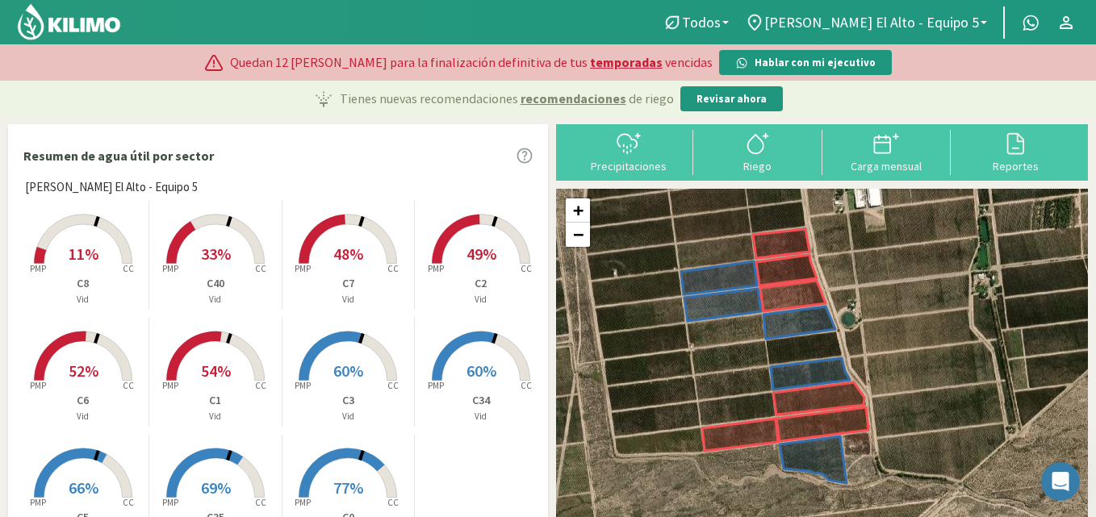
drag, startPoint x: 654, startPoint y: 401, endPoint x: 604, endPoint y: 364, distance: 62.3
click at [604, 364] on div "+ − Leaflet | © Esri" at bounding box center [822, 384] width 532 height 390
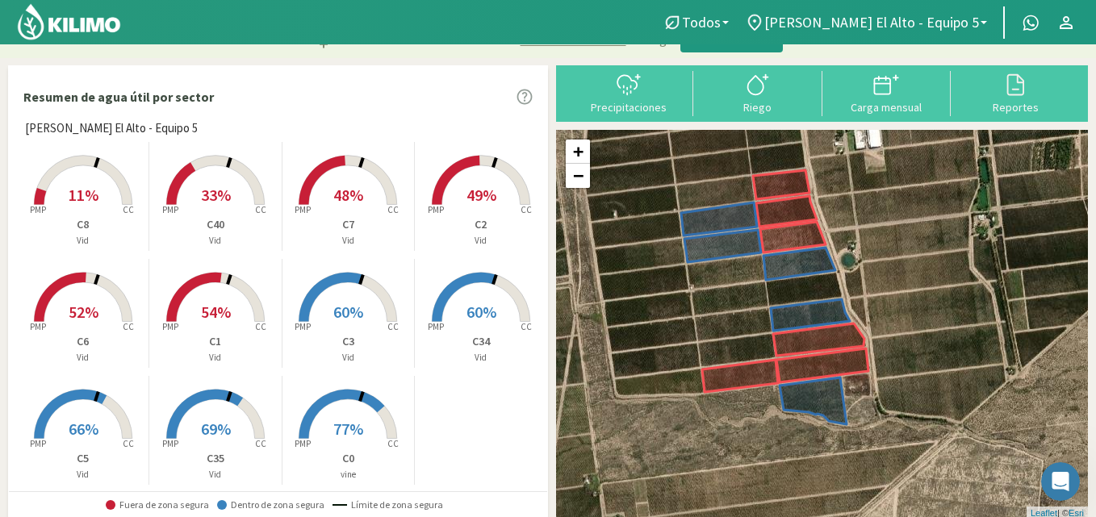
scroll to position [65, 0]
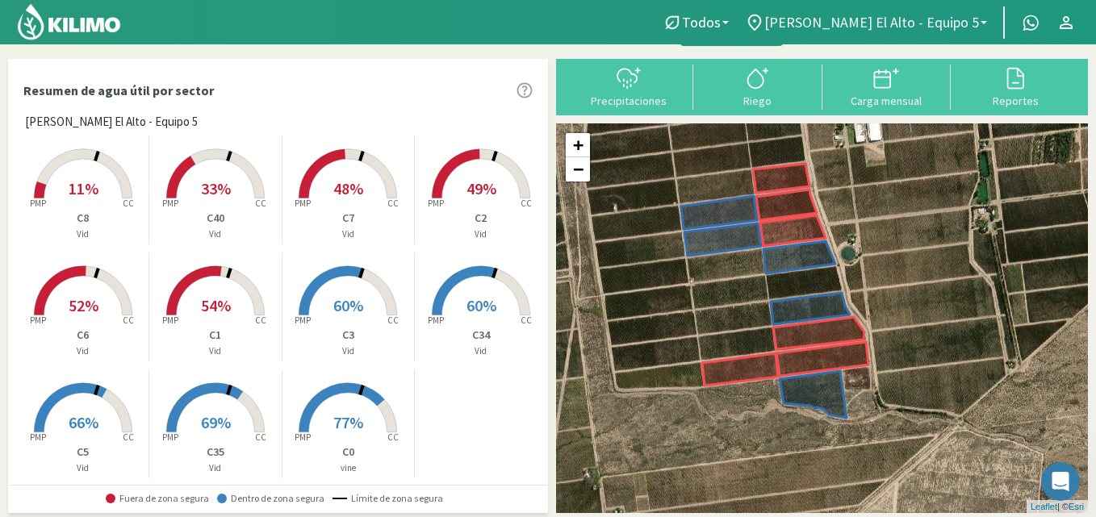
click at [973, 24] on span "[PERSON_NAME] El Alto - Equipo 5" at bounding box center [871, 22] width 215 height 17
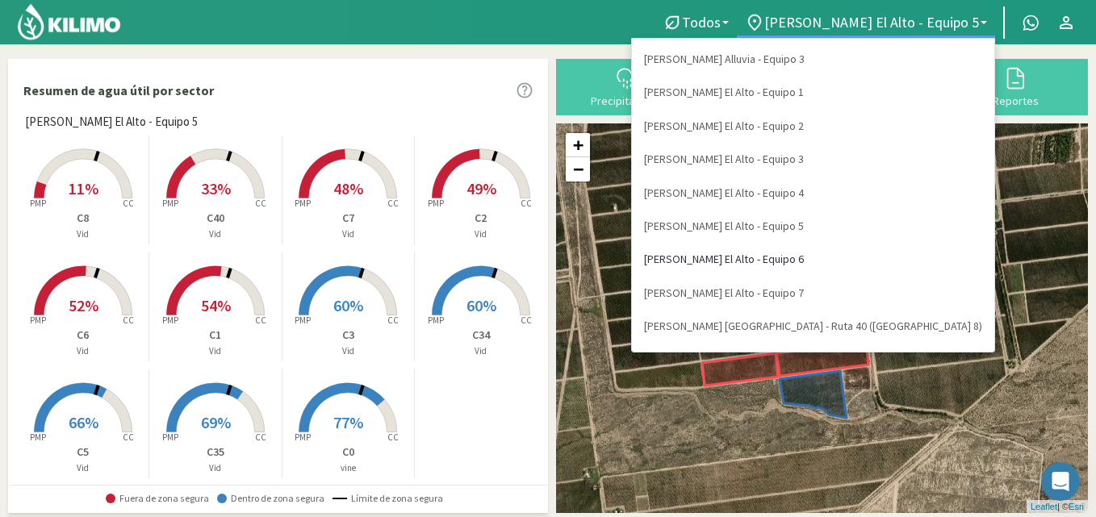
scroll to position [162, 0]
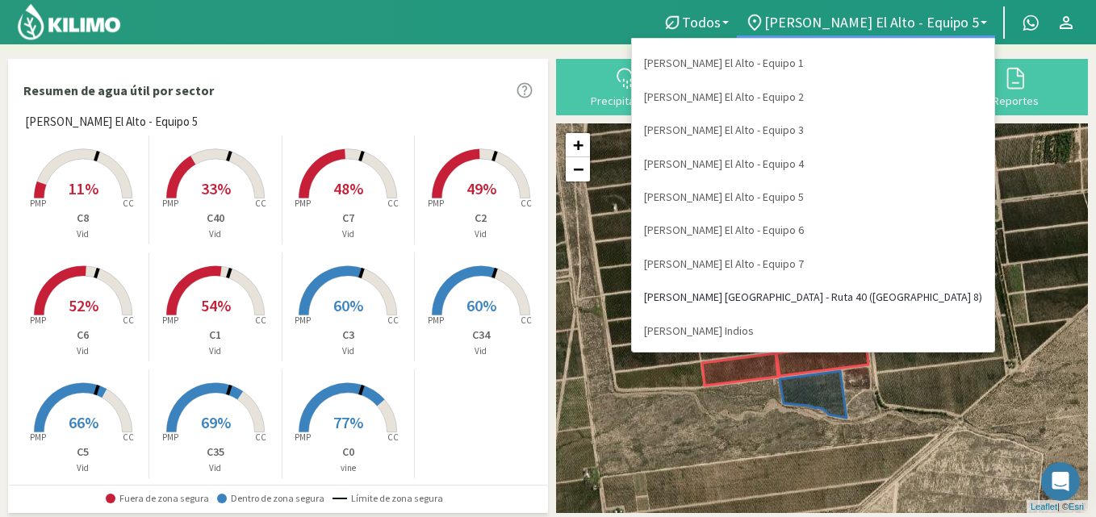
click at [924, 296] on link "[PERSON_NAME] [GEOGRAPHIC_DATA] - Ruta 40 ([GEOGRAPHIC_DATA] 8)" at bounding box center [813, 297] width 362 height 33
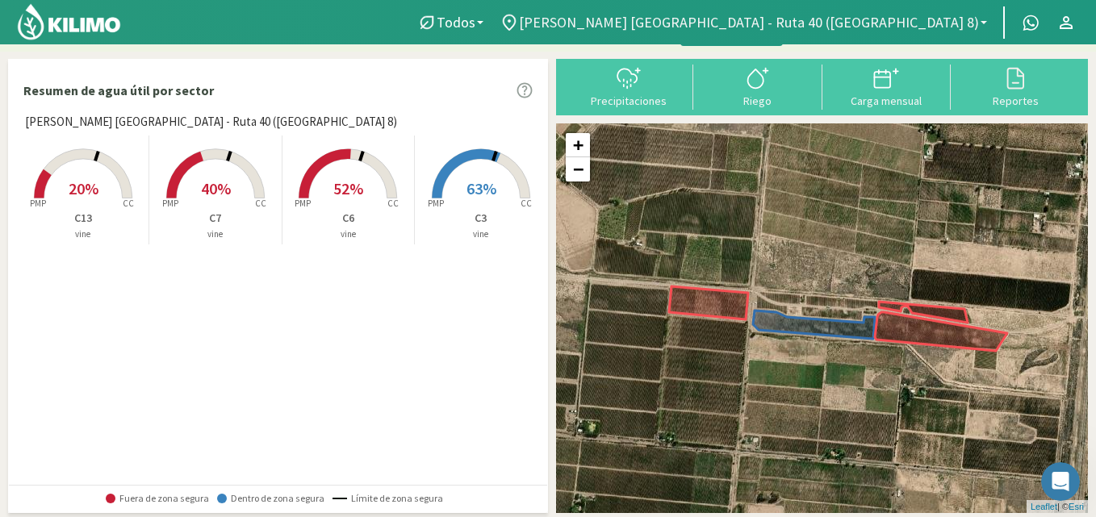
click at [937, 23] on span "[PERSON_NAME] [GEOGRAPHIC_DATA] - Ruta 40 ([GEOGRAPHIC_DATA] 8)" at bounding box center [749, 22] width 460 height 17
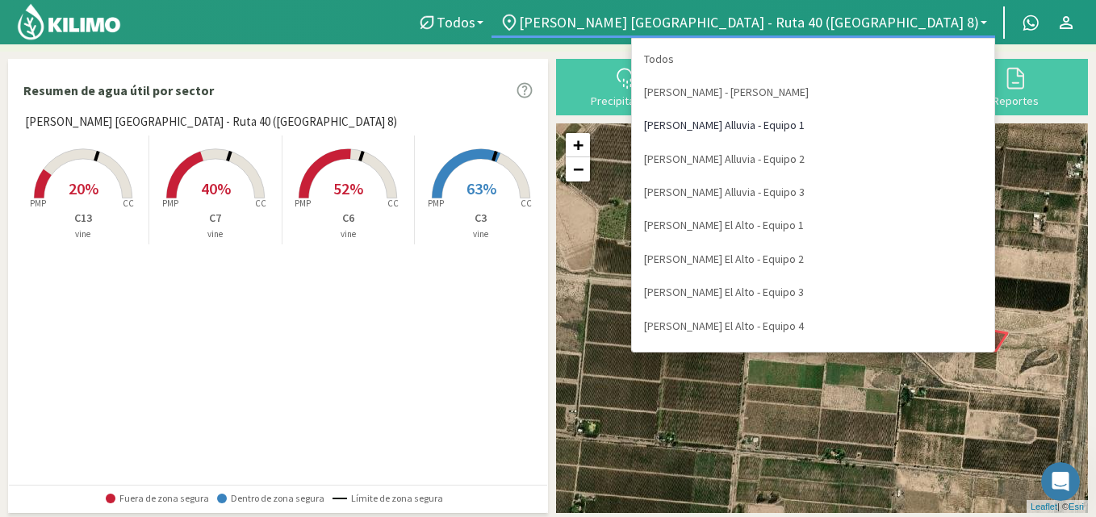
click at [919, 128] on link "[PERSON_NAME] Alluvia - Equipo 1" at bounding box center [813, 125] width 362 height 33
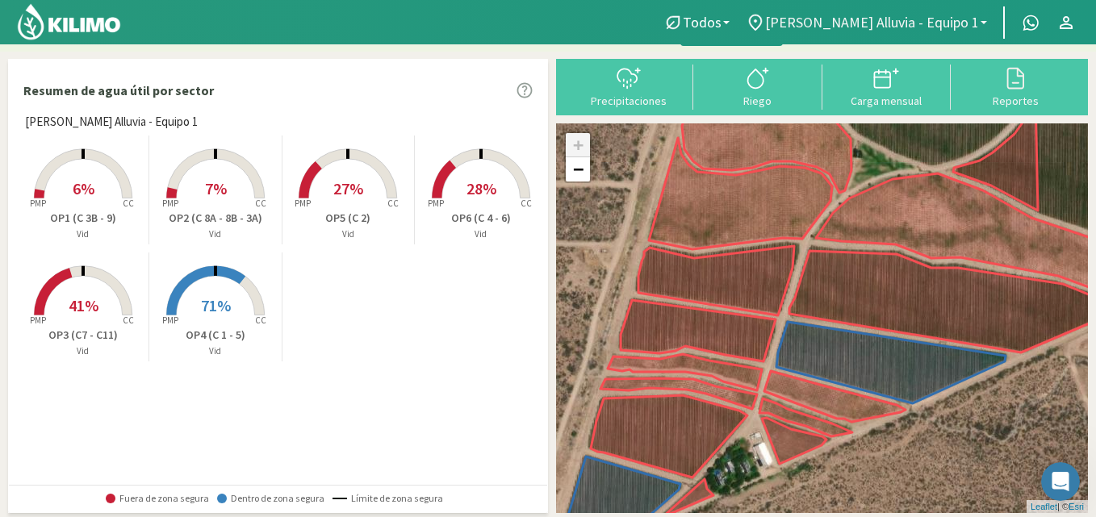
click at [955, 23] on span "[PERSON_NAME] Alluvia - Equipo 1" at bounding box center [872, 22] width 214 height 17
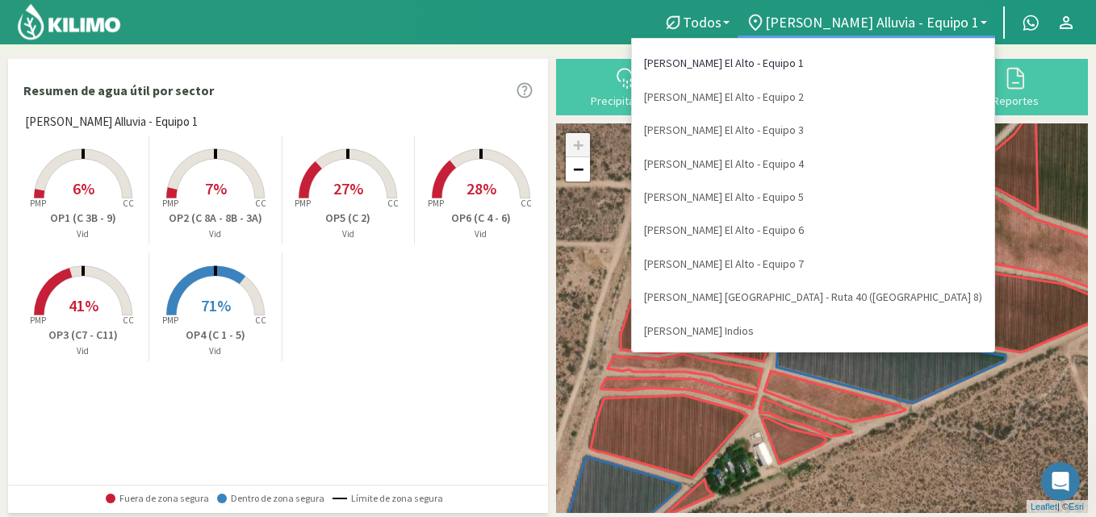
click at [904, 63] on link "[PERSON_NAME] El Alto - Equipo 1" at bounding box center [813, 63] width 362 height 33
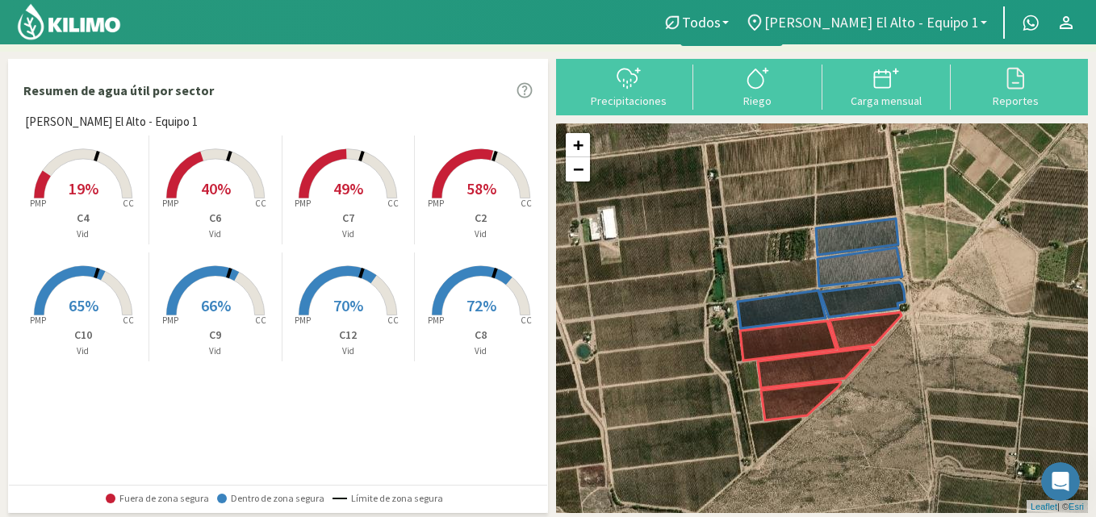
click at [968, 19] on span "[PERSON_NAME] El Alto - Equipo 1" at bounding box center [871, 22] width 215 height 17
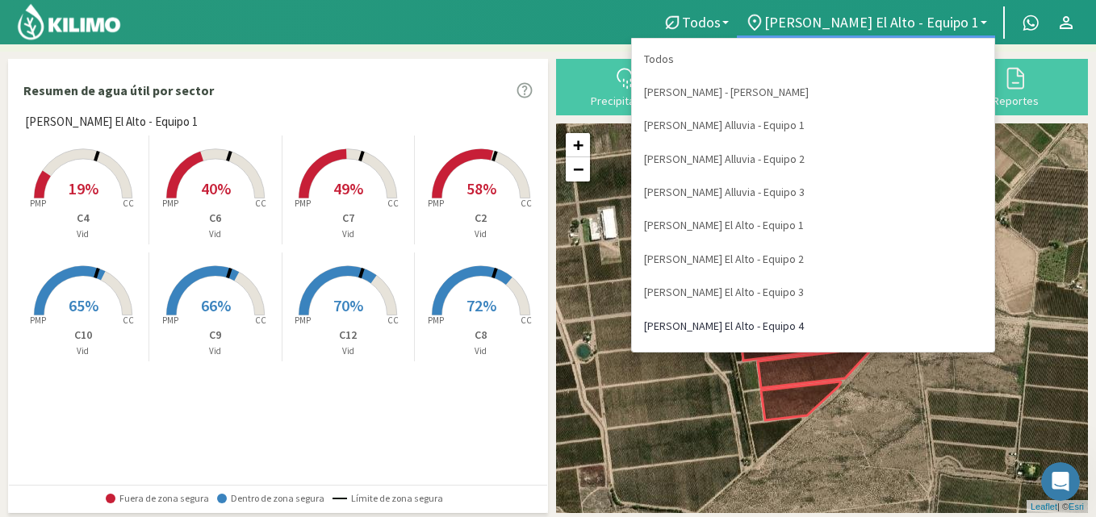
click at [925, 326] on link "[PERSON_NAME] El Alto - Equipo 4" at bounding box center [813, 326] width 362 height 33
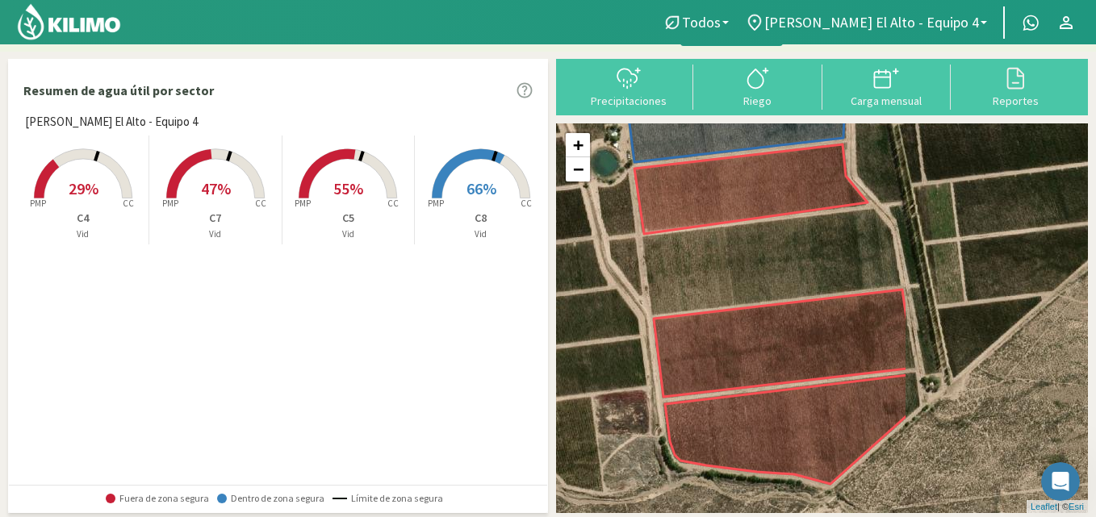
drag, startPoint x: 808, startPoint y: 312, endPoint x: 570, endPoint y: 348, distance: 240.7
click at [570, 348] on div "+ − Leaflet | © Esri" at bounding box center [822, 318] width 532 height 390
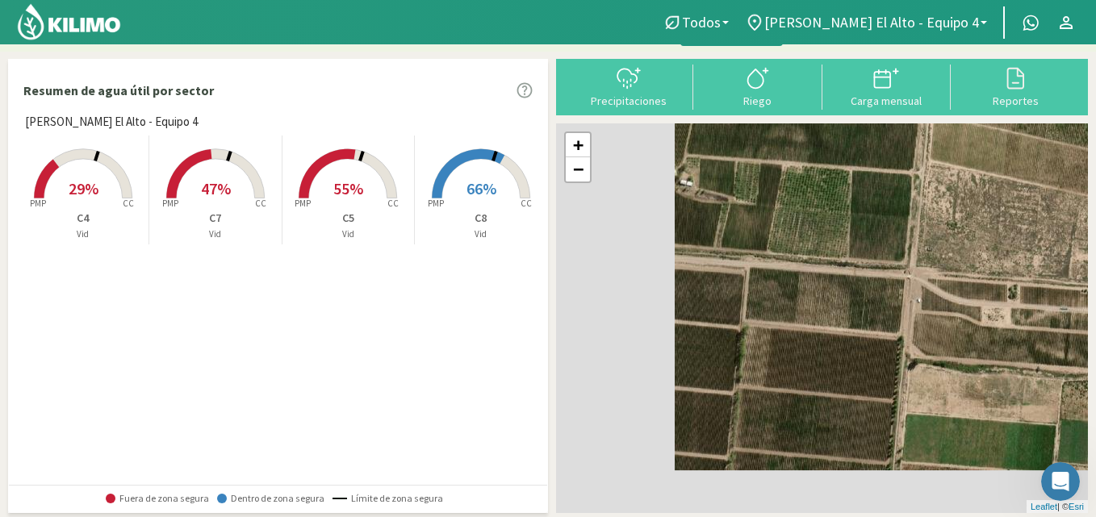
drag, startPoint x: 683, startPoint y: 370, endPoint x: 842, endPoint y: 266, distance: 190.0
click at [843, 260] on div "+ − Leaflet | © Esri" at bounding box center [822, 318] width 532 height 390
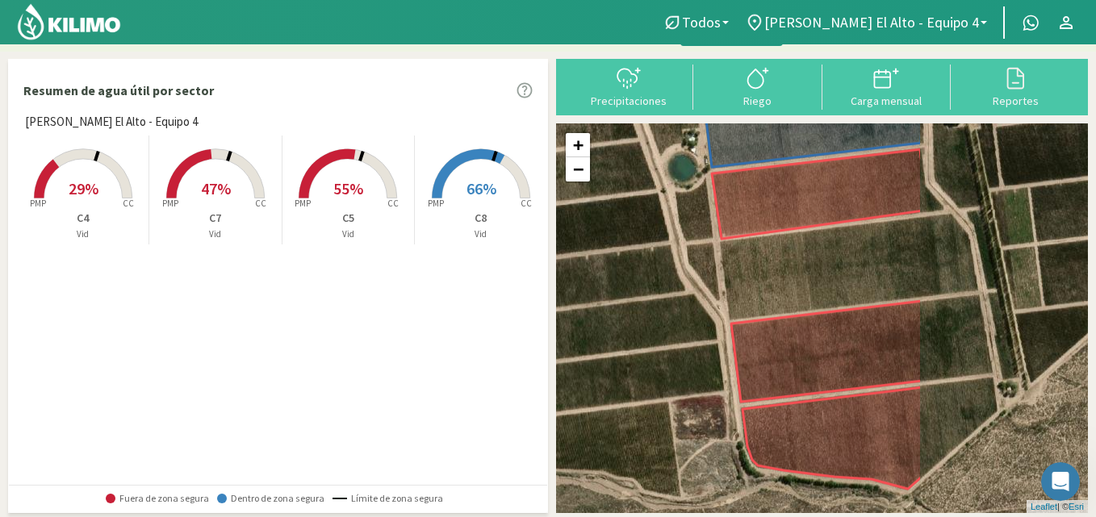
drag, startPoint x: 981, startPoint y: 314, endPoint x: 756, endPoint y: 269, distance: 228.9
click at [756, 269] on div "+ − Leaflet | © Esri" at bounding box center [822, 318] width 532 height 390
